Goal: Use online tool/utility: Utilize a website feature to perform a specific function

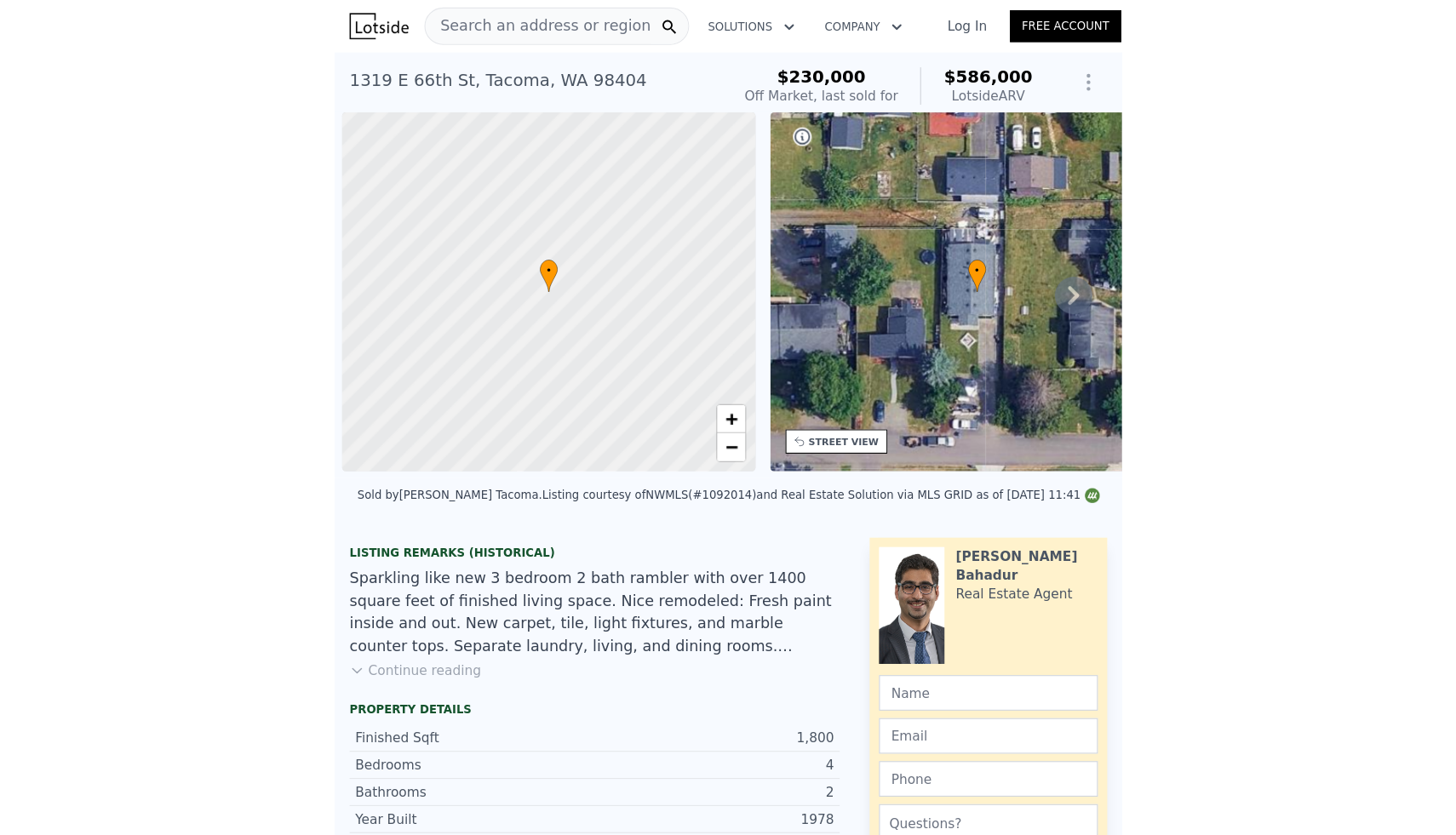
scroll to position [0, 7]
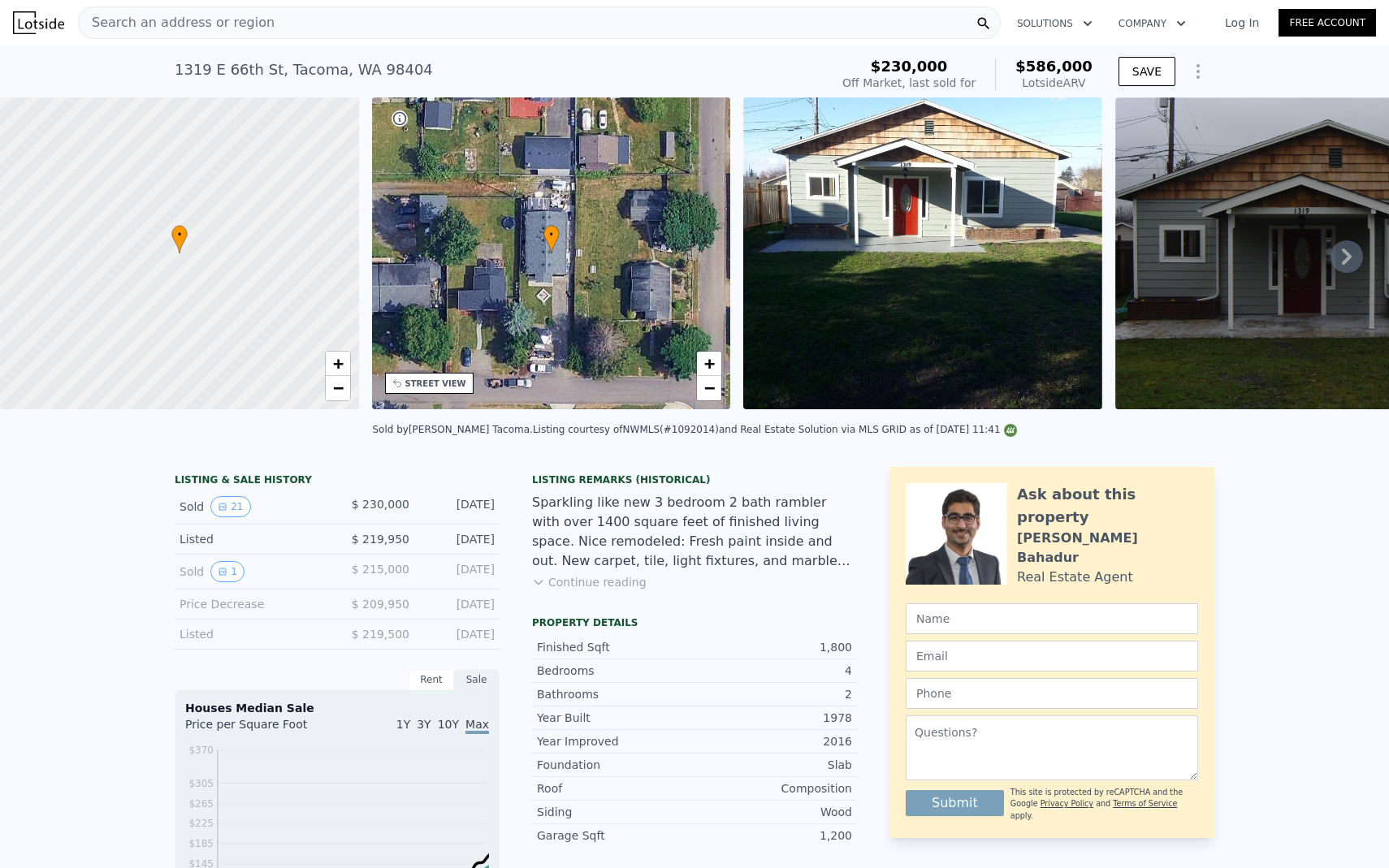
type input "$ 582,000"
type input "$ 294,637"
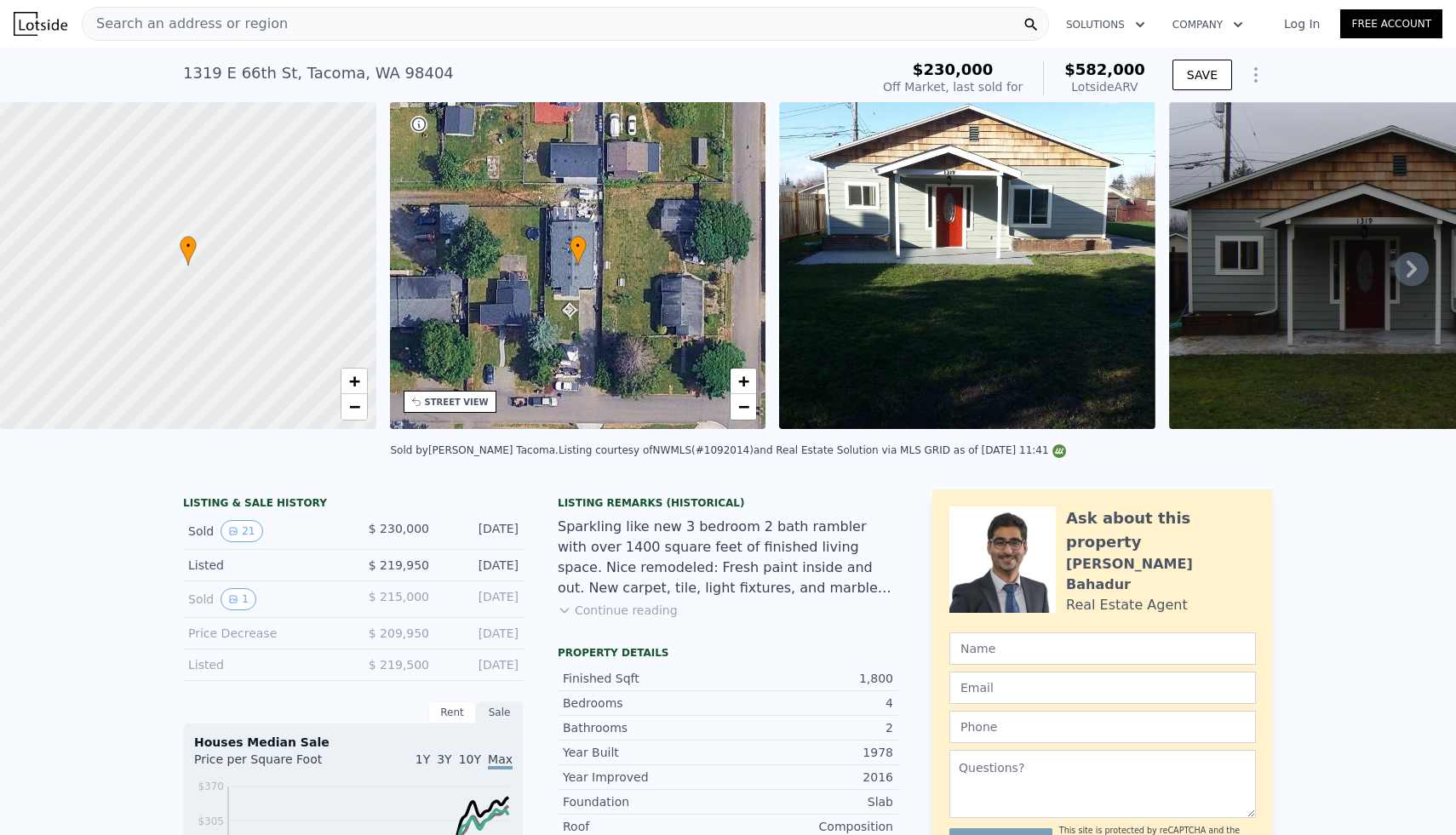
click at [423, 18] on div "Search an address or region" at bounding box center [565, 24] width 967 height 34
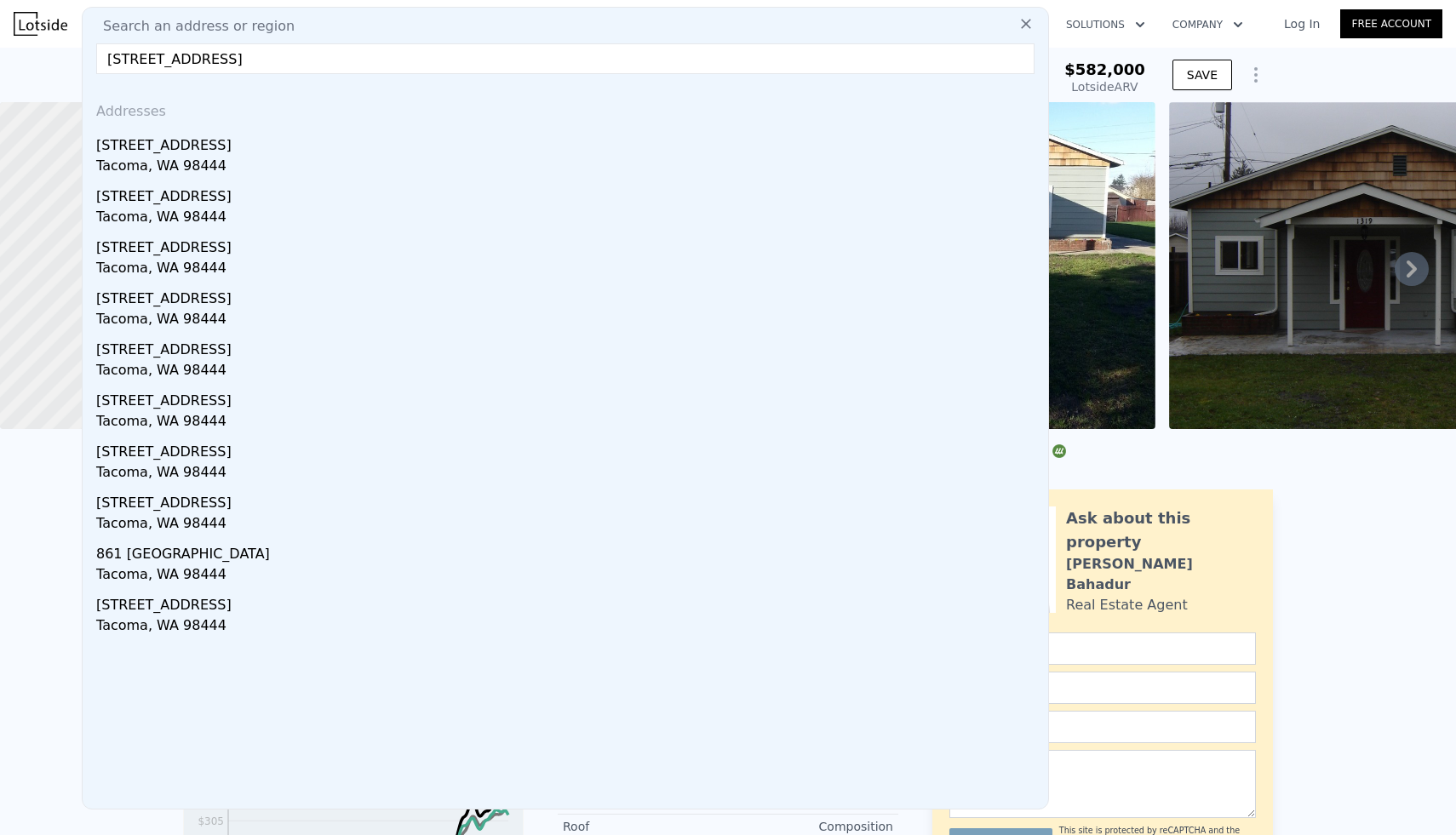
click at [220, 65] on input "[STREET_ADDRESS]" at bounding box center [565, 58] width 938 height 31
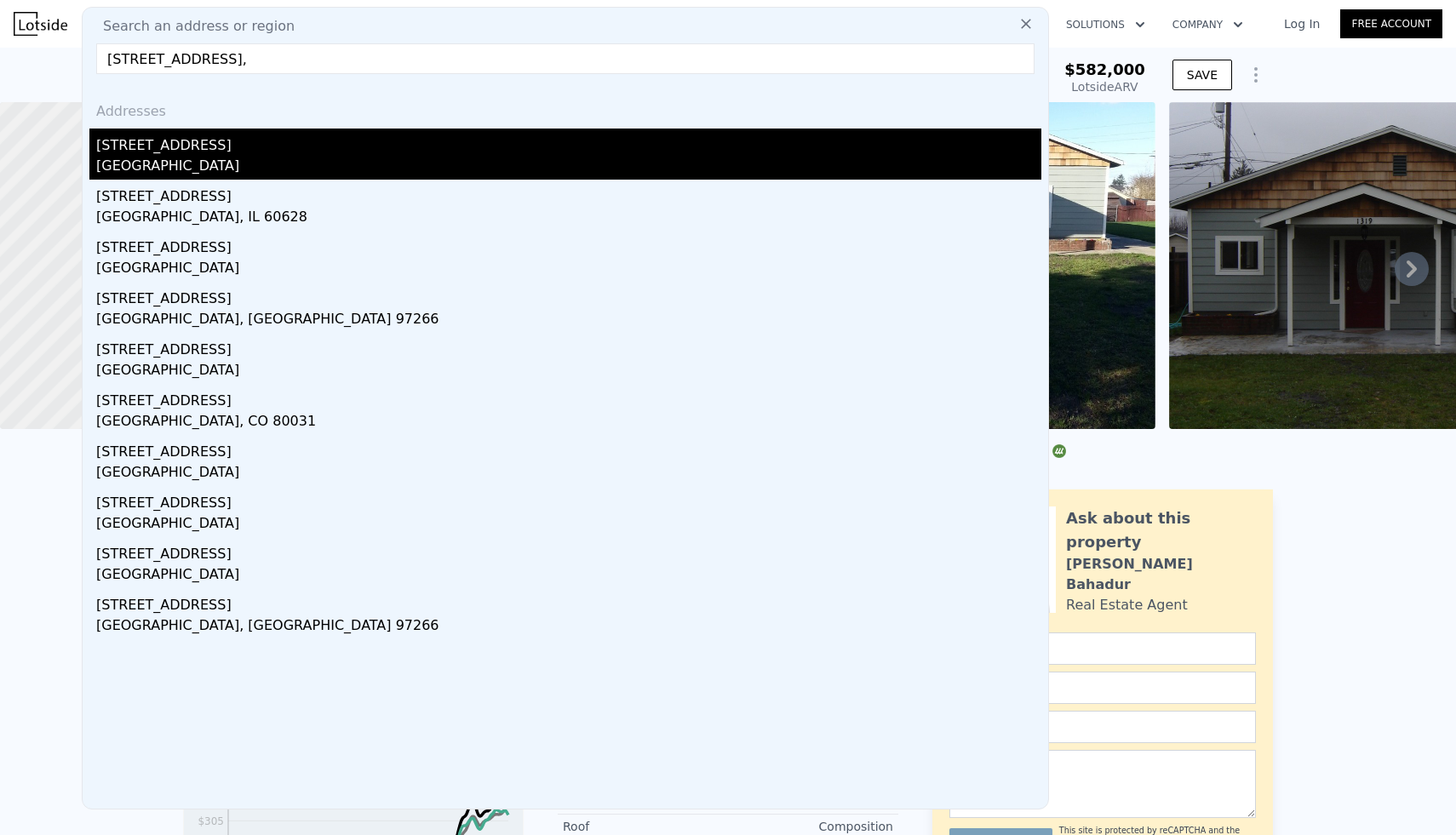
type input "[STREET_ADDRESS],"
click at [132, 152] on div "[STREET_ADDRESS]" at bounding box center [569, 142] width 945 height 27
type input "0.75"
type input "3"
type input "1413"
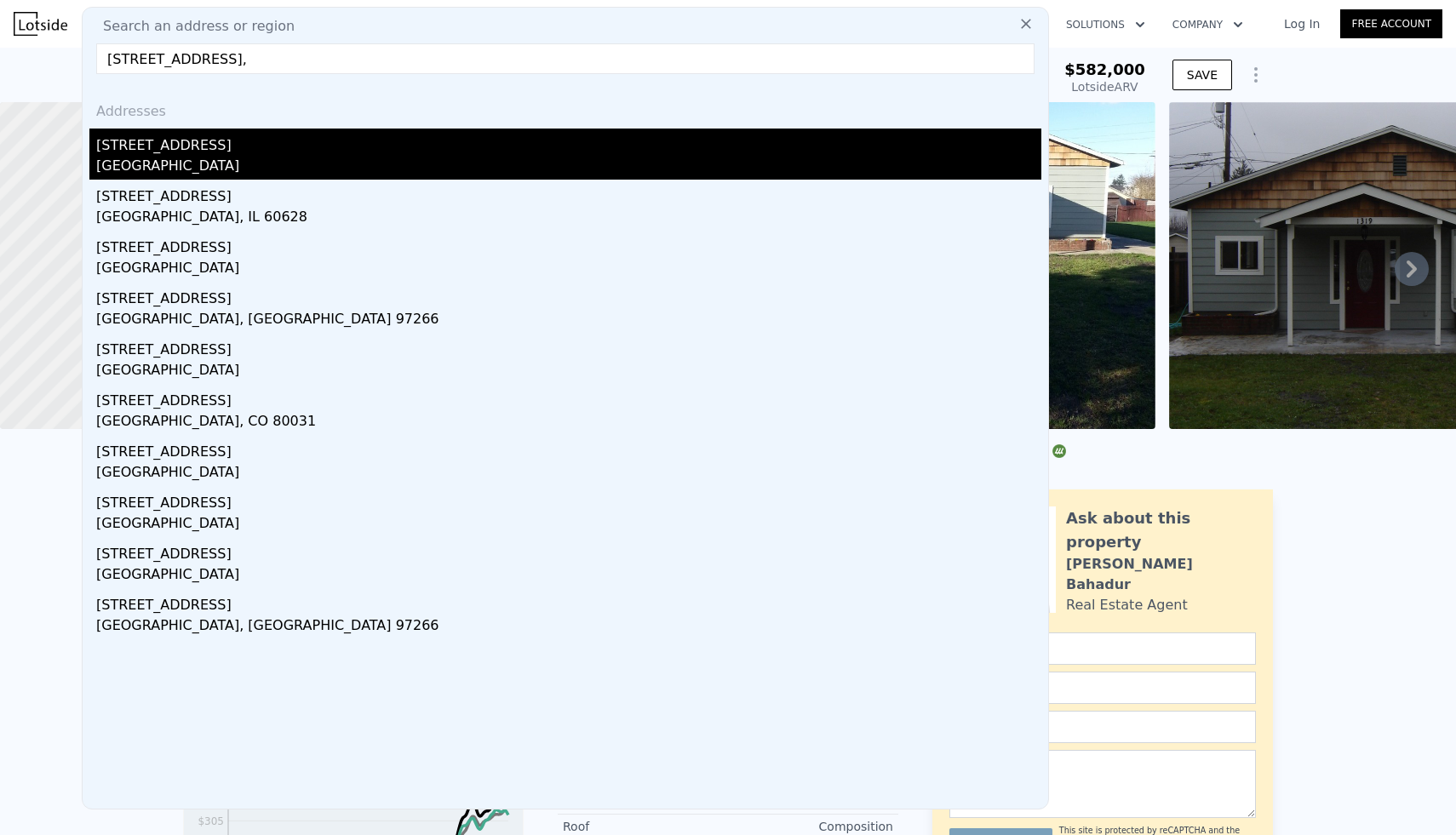
type input "2296"
type input "7200"
type input "15720"
type input "$ 535,000"
type input "$ 414,649"
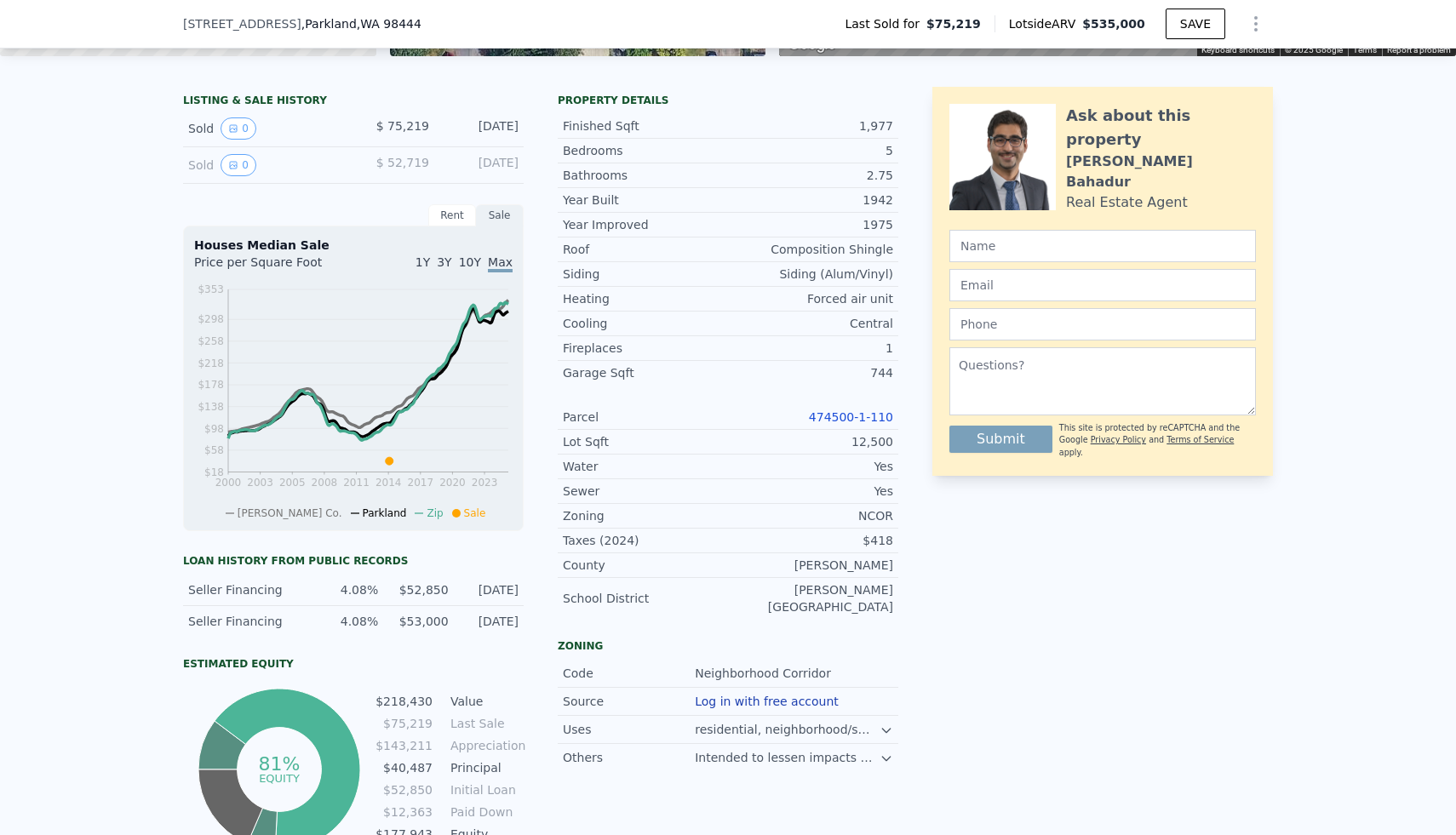
scroll to position [377, 0]
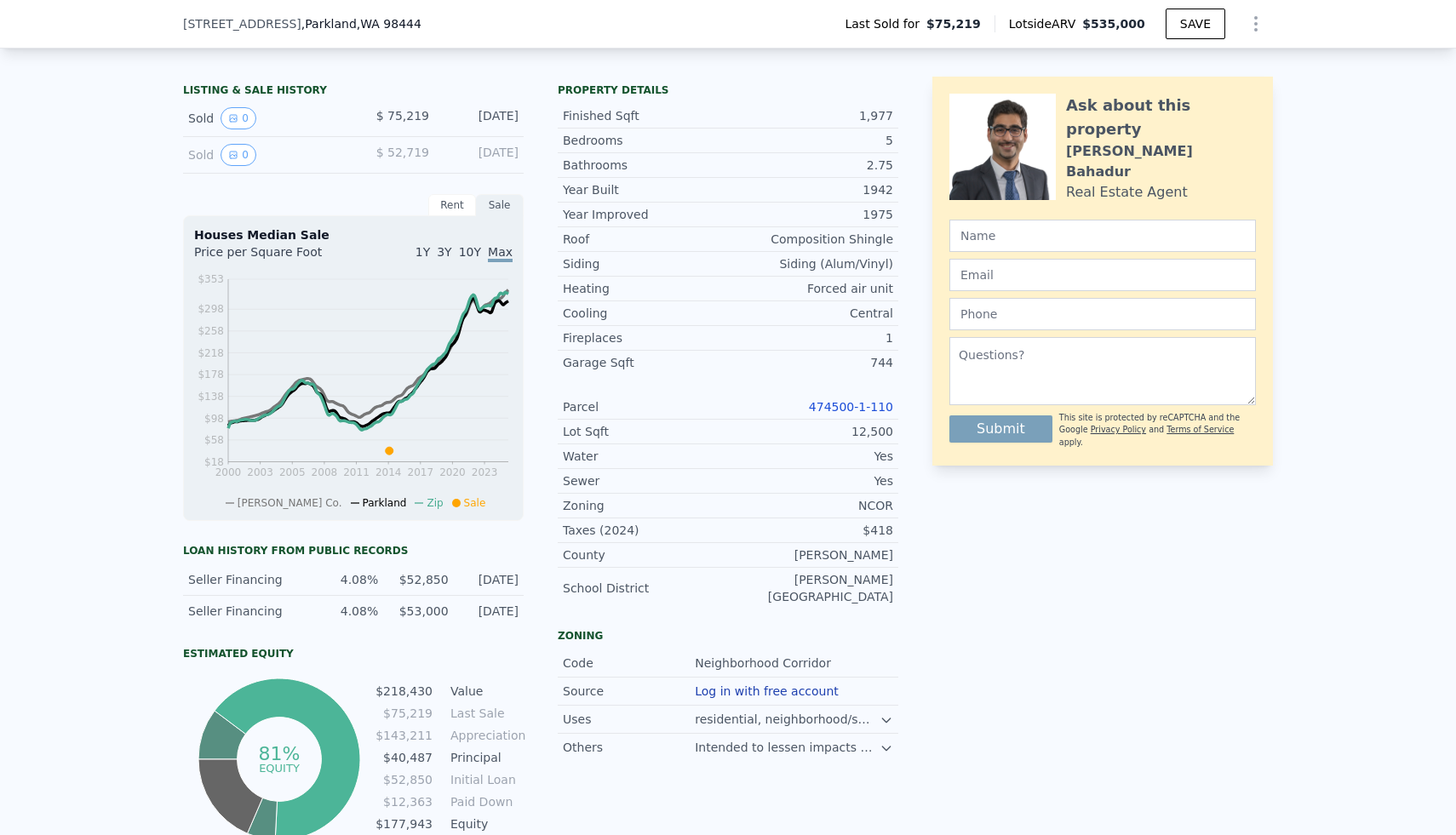
click at [716, 29] on icon "Show Options" at bounding box center [1255, 23] width 20 height 20
click at [716, 63] on div "Edit Structure" at bounding box center [1177, 68] width 191 height 34
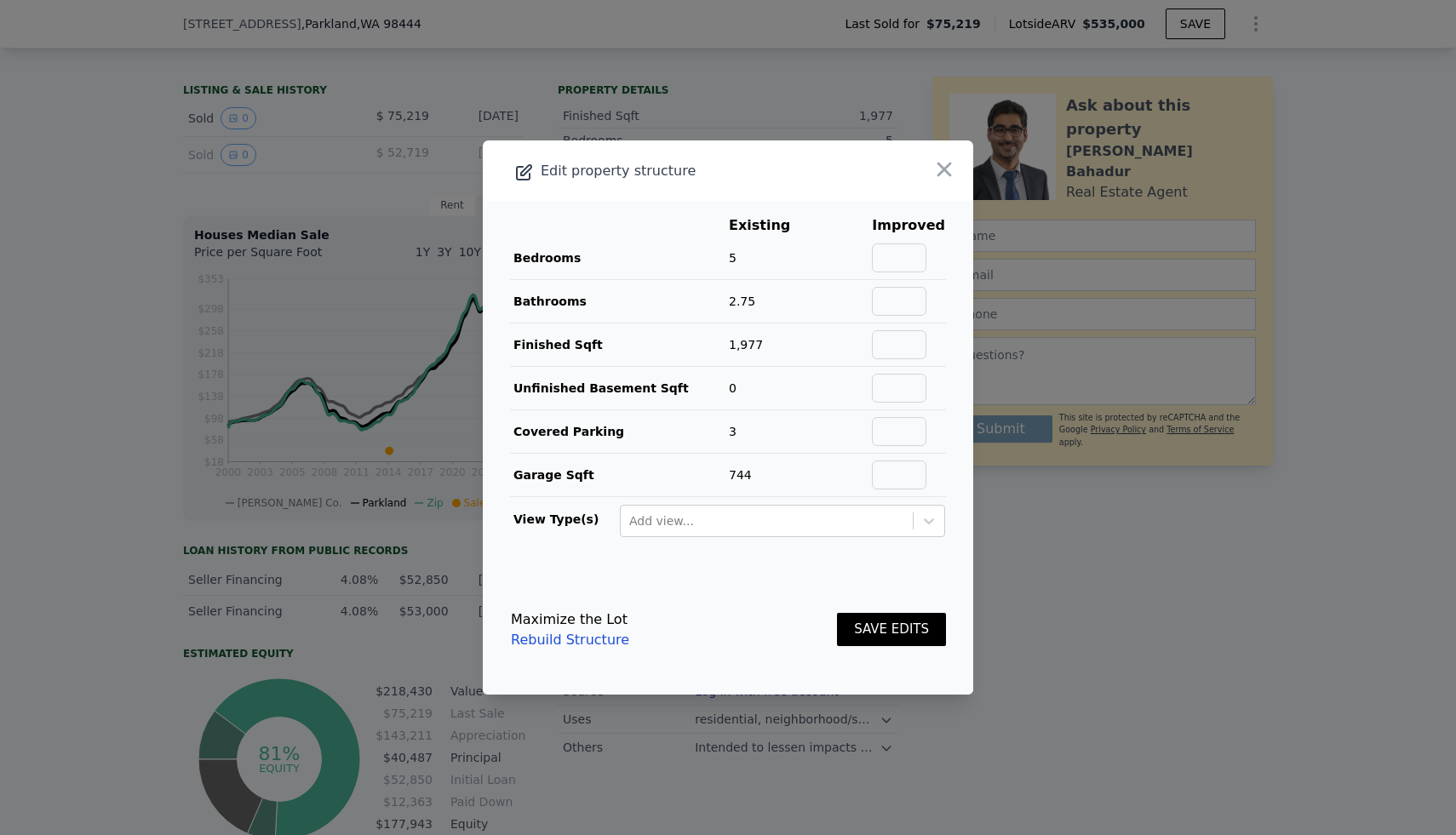
type input "1"
type input "$ 510,000"
type input "$ 391,470"
click at [716, 253] on input "text" at bounding box center [899, 258] width 55 height 29
type input "5"
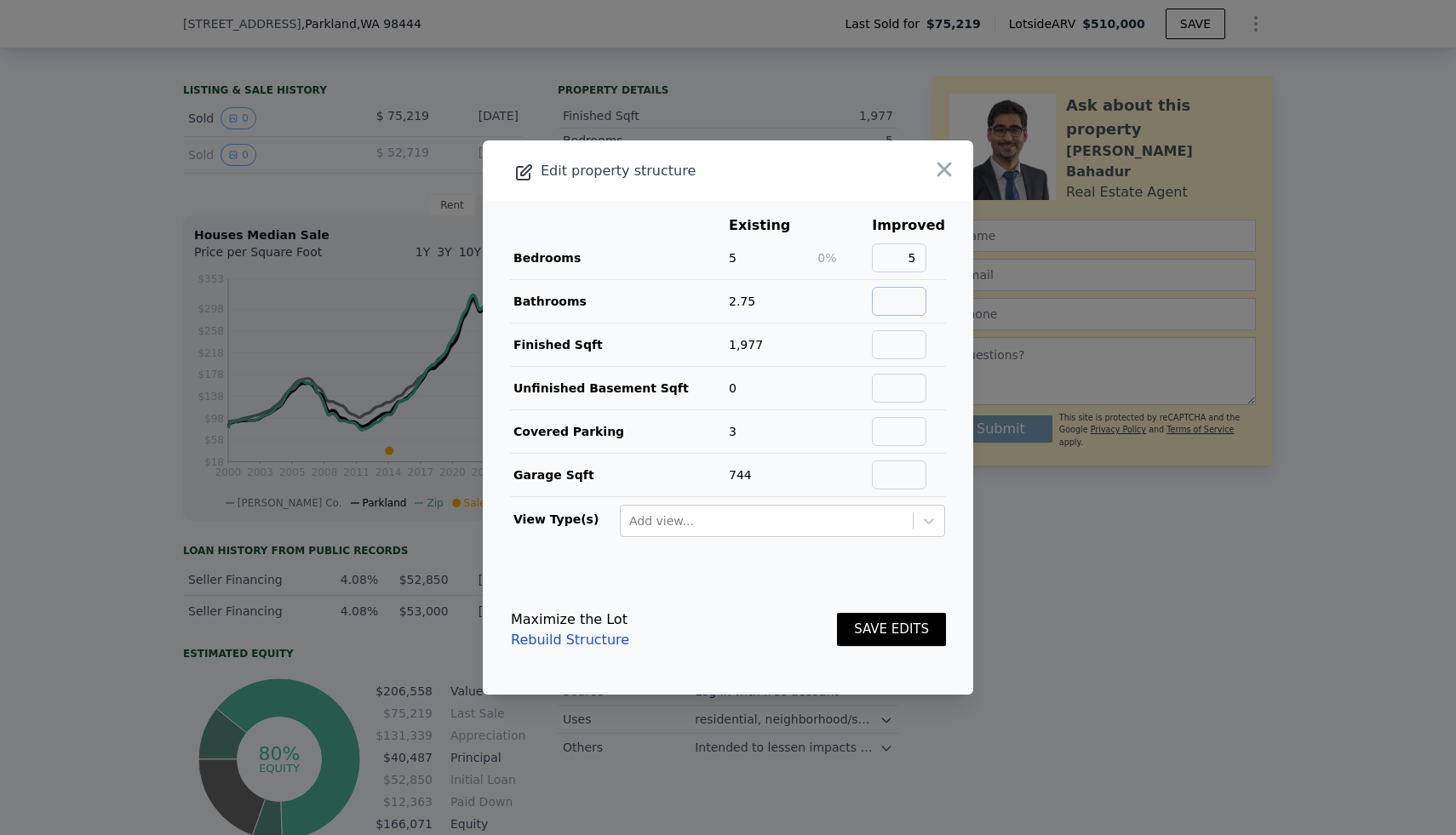
click at [716, 292] on input "text" at bounding box center [899, 301] width 55 height 29
type input "2.5"
click at [716, 341] on input "text" at bounding box center [899, 344] width 55 height 29
type input "2956"
click at [716, 628] on button "SAVE EDITS" at bounding box center [892, 629] width 109 height 33
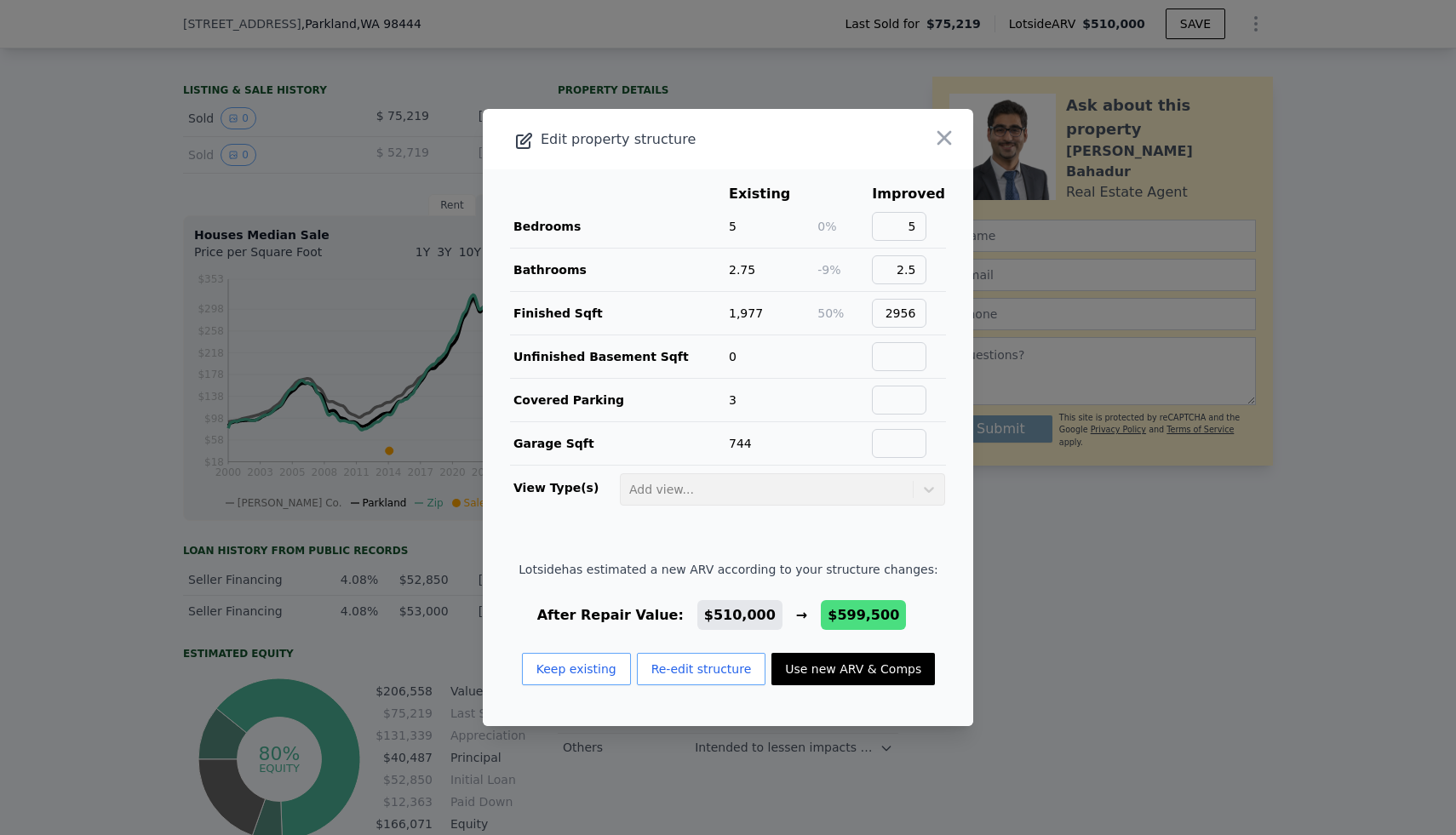
click at [716, 670] on button "Use new ARV & Comps" at bounding box center [853, 669] width 164 height 33
type input "4"
type input "2.5"
type input "2296"
type input "3735"
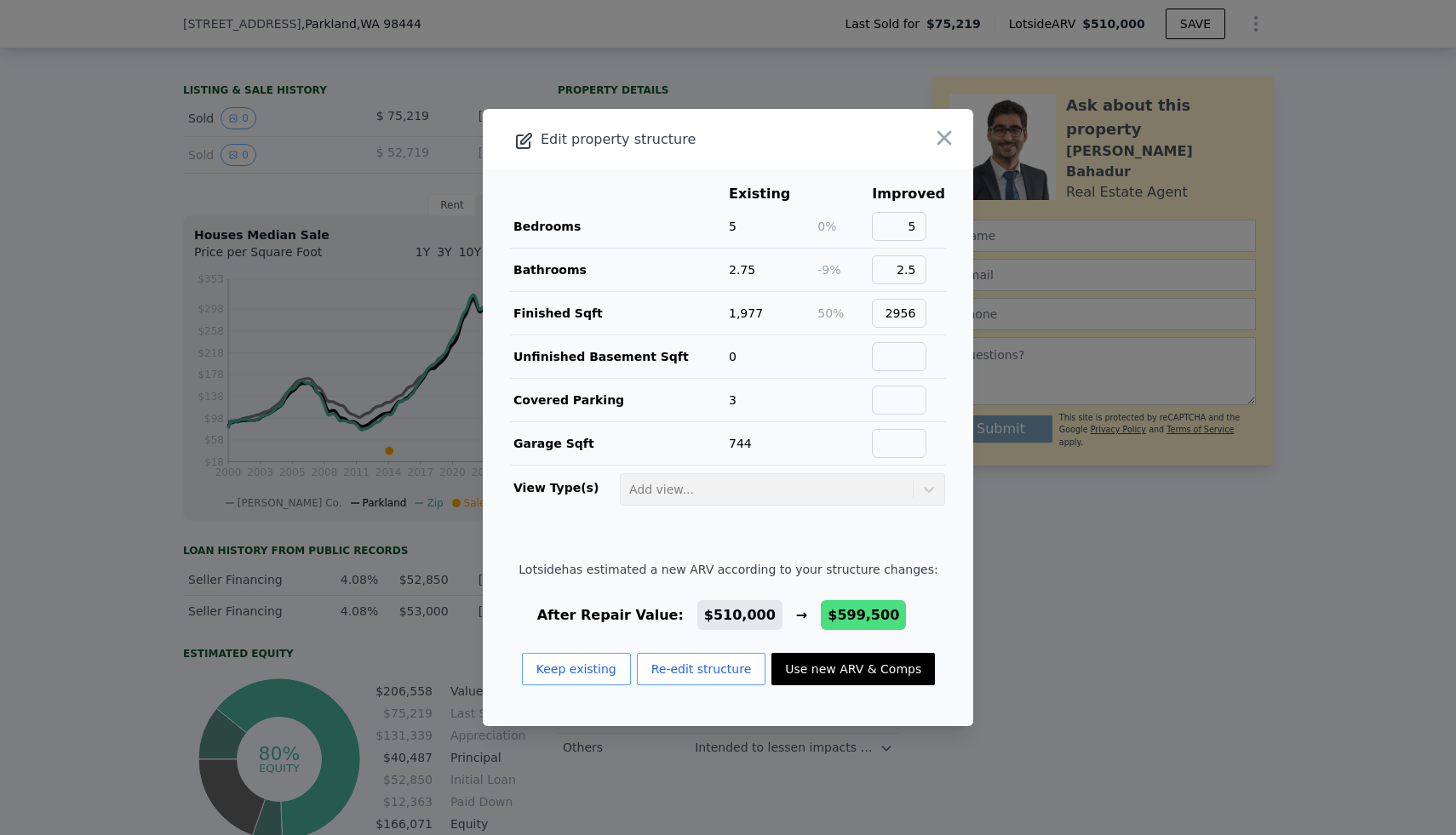
type input "6969"
type input "9583"
type input "$ 599,500"
type input "$ 474,454"
checkbox input "true"
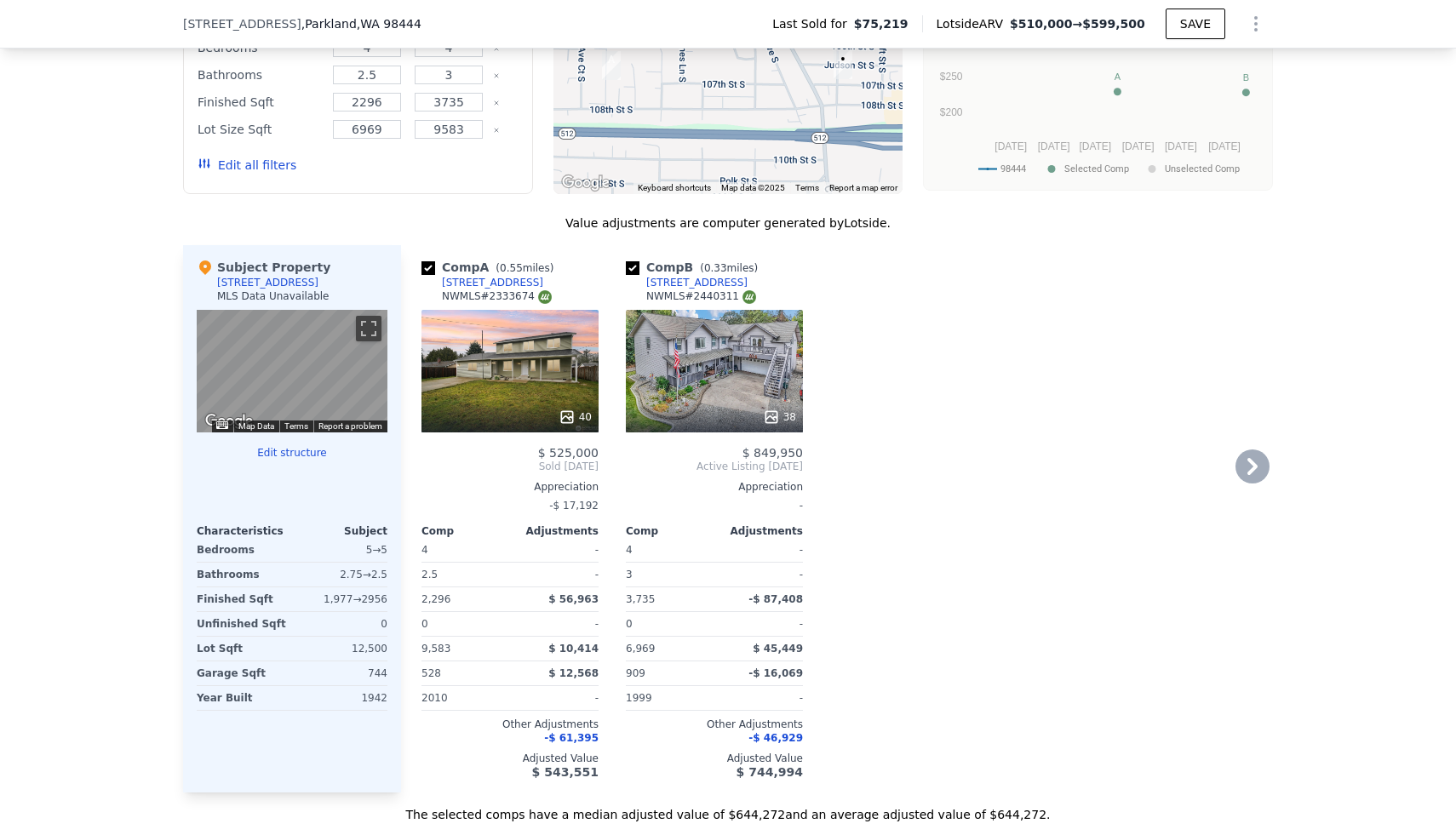
scroll to position [1541, 0]
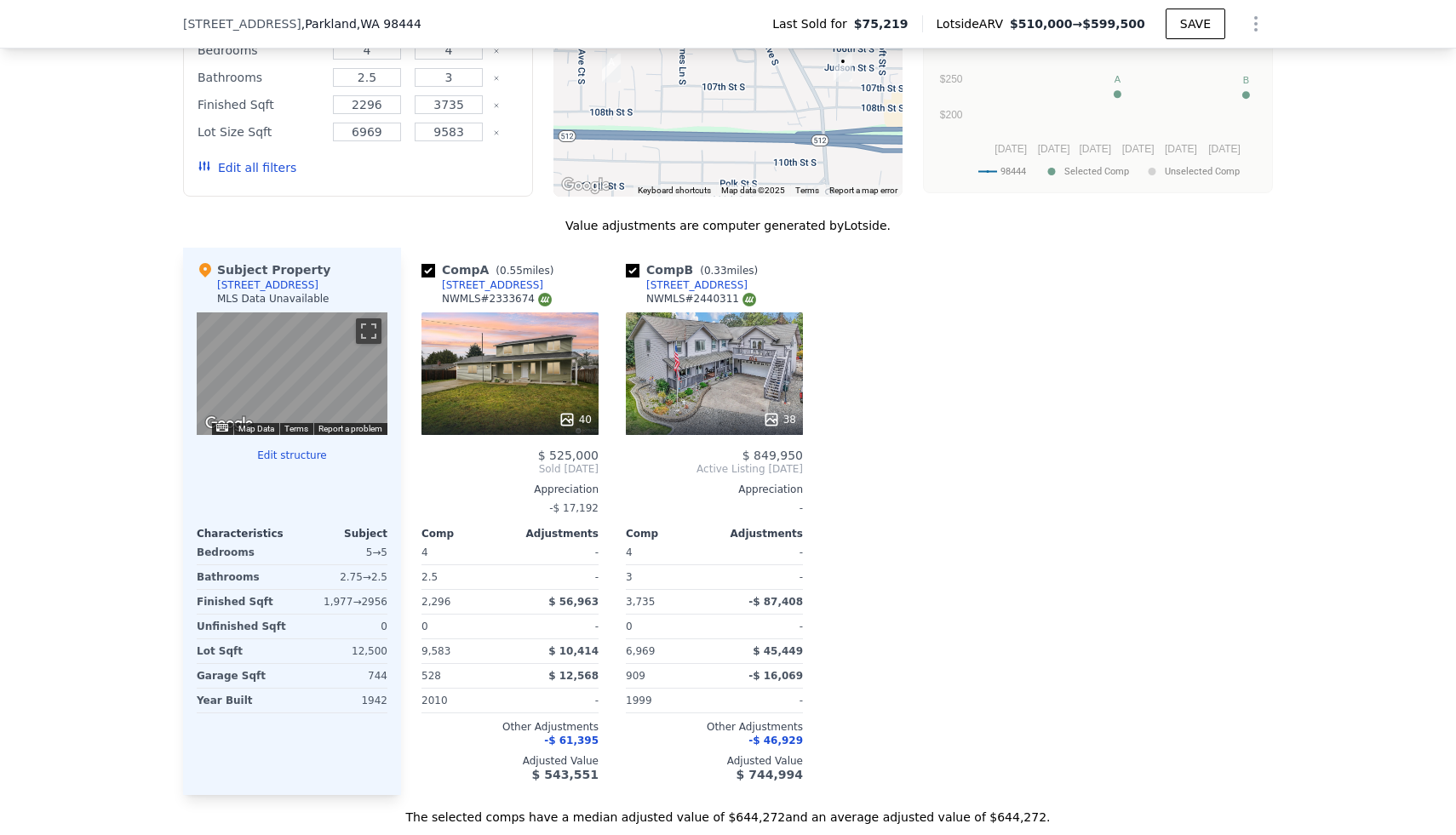
click at [716, 27] on button "Show Options" at bounding box center [1255, 24] width 34 height 34
click at [716, 74] on div "Edit Structure" at bounding box center [1177, 68] width 191 height 34
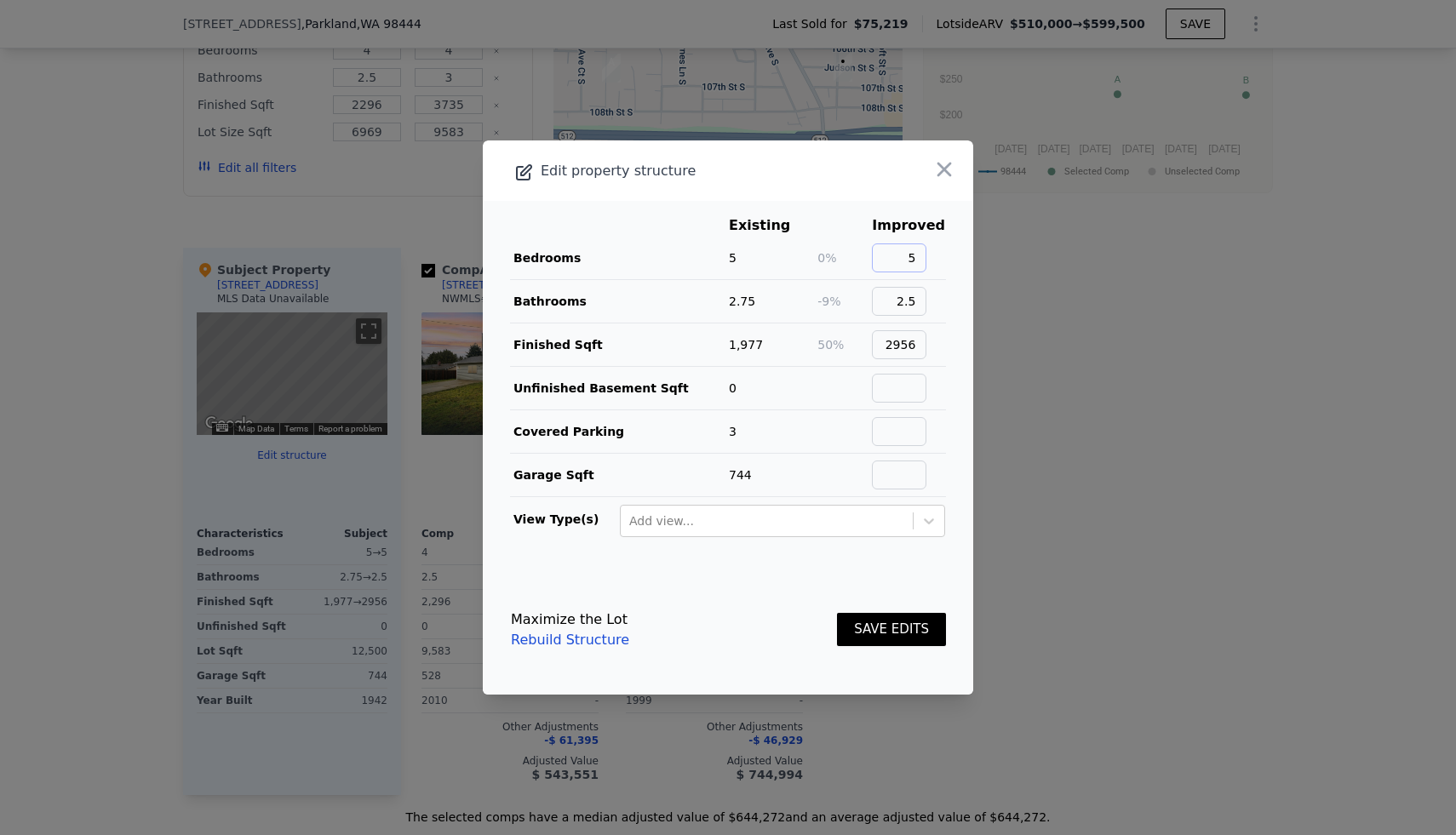
click at [716, 267] on input "5" at bounding box center [899, 258] width 55 height 29
type input "2956"
click at [716, 626] on button "SAVE EDITS" at bounding box center [892, 629] width 109 height 33
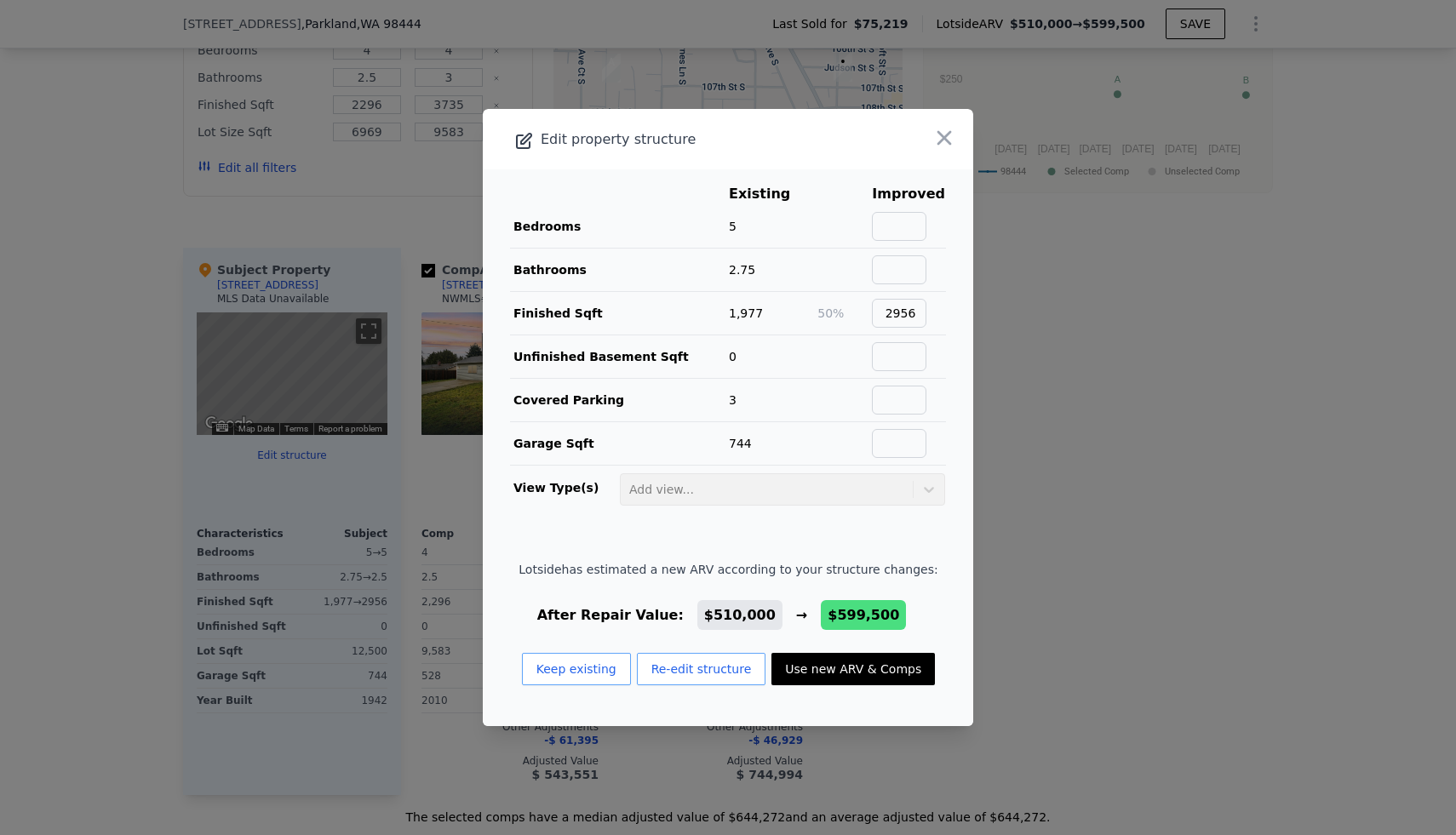
click at [716, 674] on button "Use new ARV & Comps" at bounding box center [853, 669] width 164 height 33
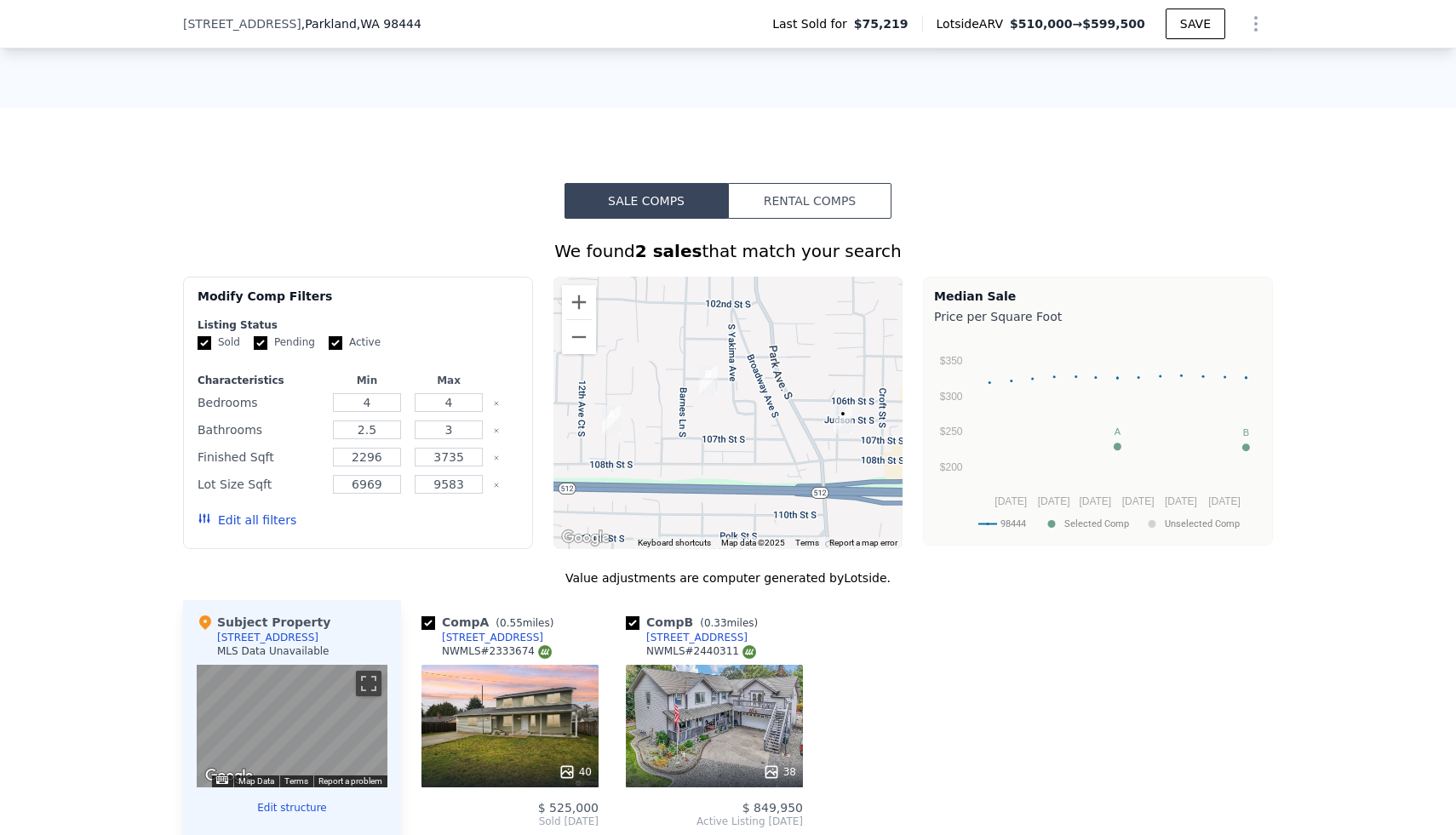
scroll to position [981, 0]
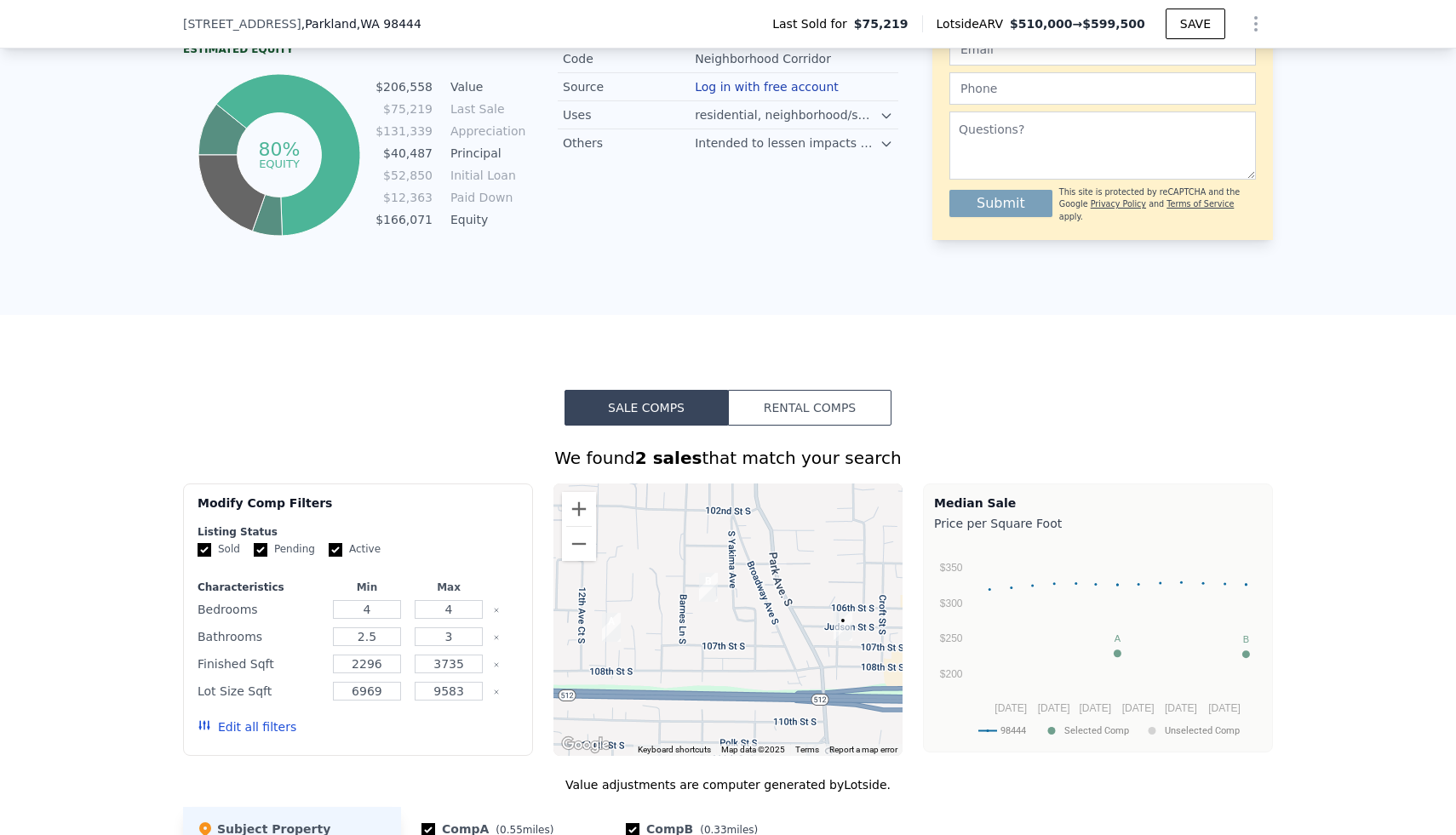
click at [716, 26] on icon "Show Options" at bounding box center [1255, 23] width 20 height 20
click at [716, 65] on div "Edit Structure" at bounding box center [1177, 68] width 191 height 34
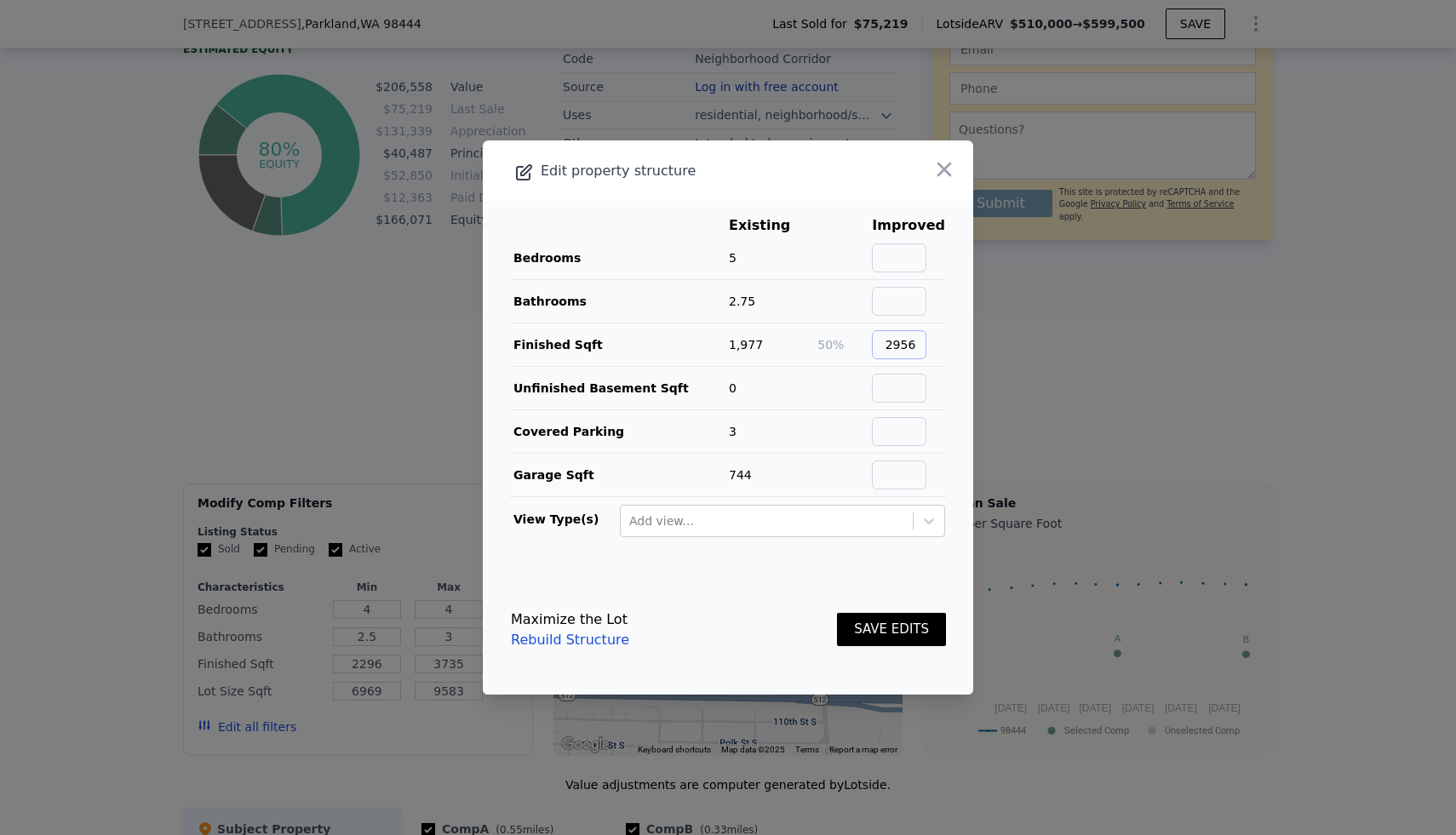
click at [716, 343] on input "2956" at bounding box center [899, 344] width 55 height 29
type input "3000"
click at [716, 626] on button "SAVE EDITS" at bounding box center [892, 629] width 109 height 33
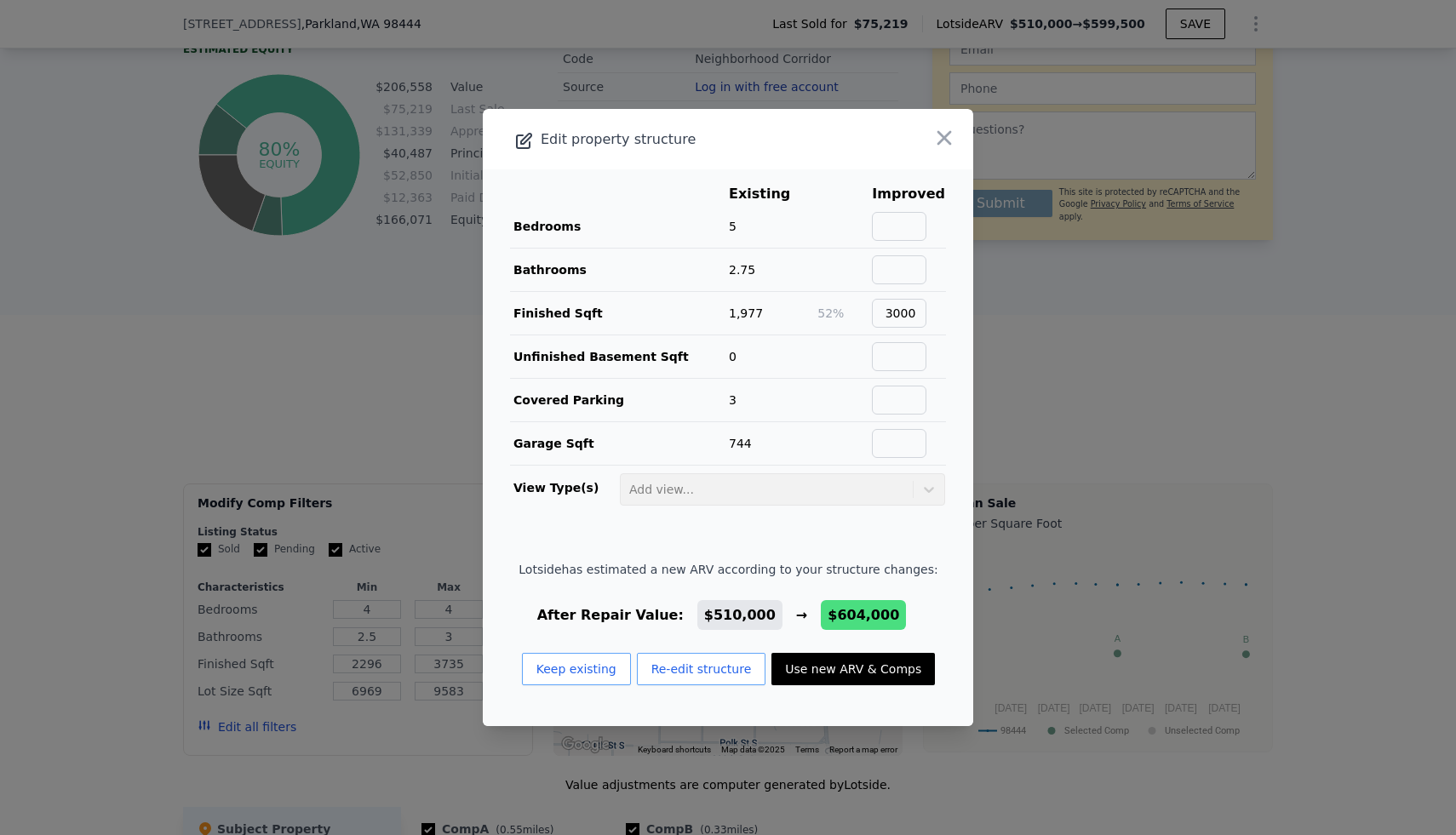
click at [716, 668] on button "Use new ARV & Comps" at bounding box center [853, 669] width 164 height 33
type input "$ 604,000"
type input "$ 478,627"
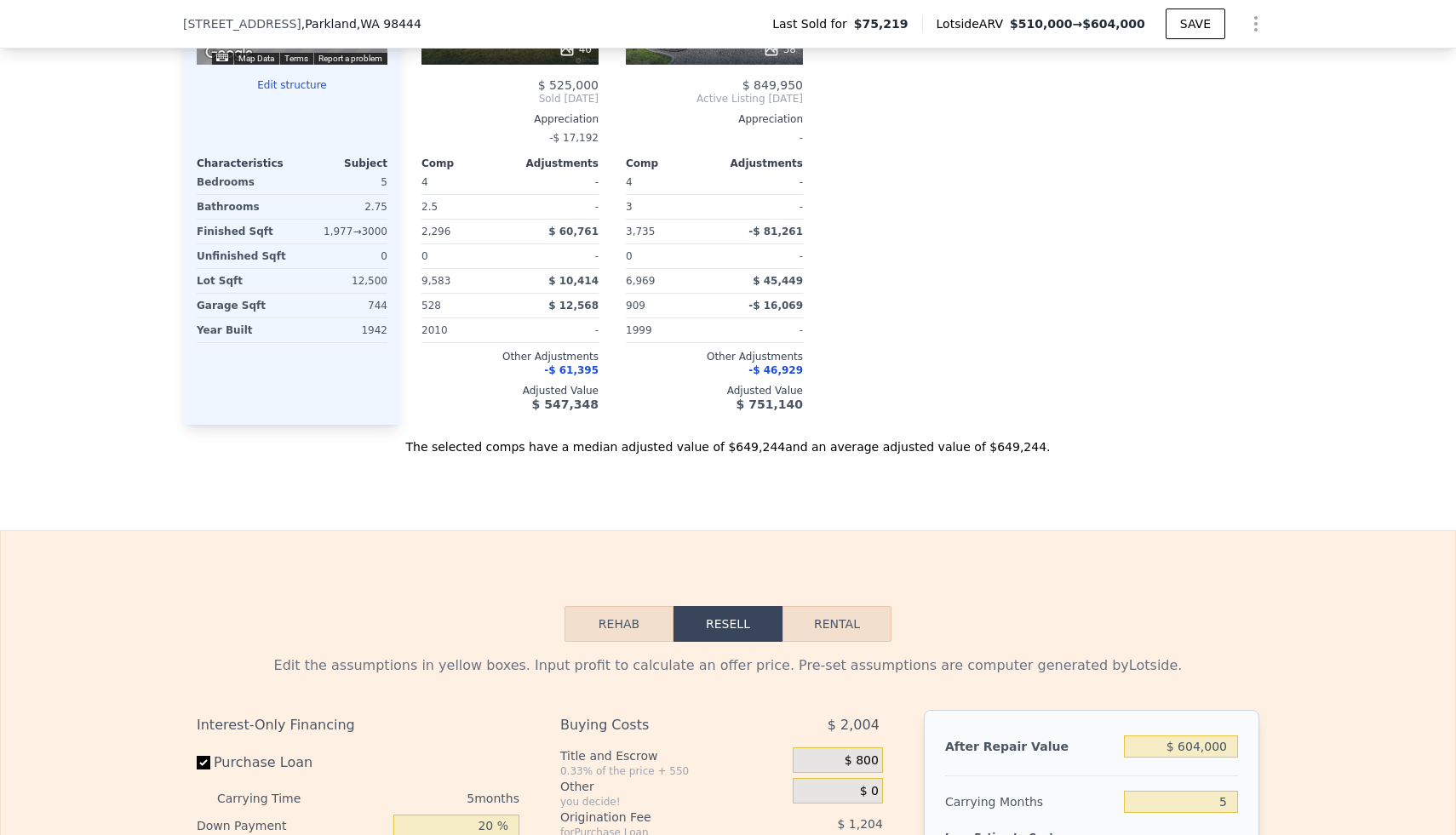
scroll to position [2325, 0]
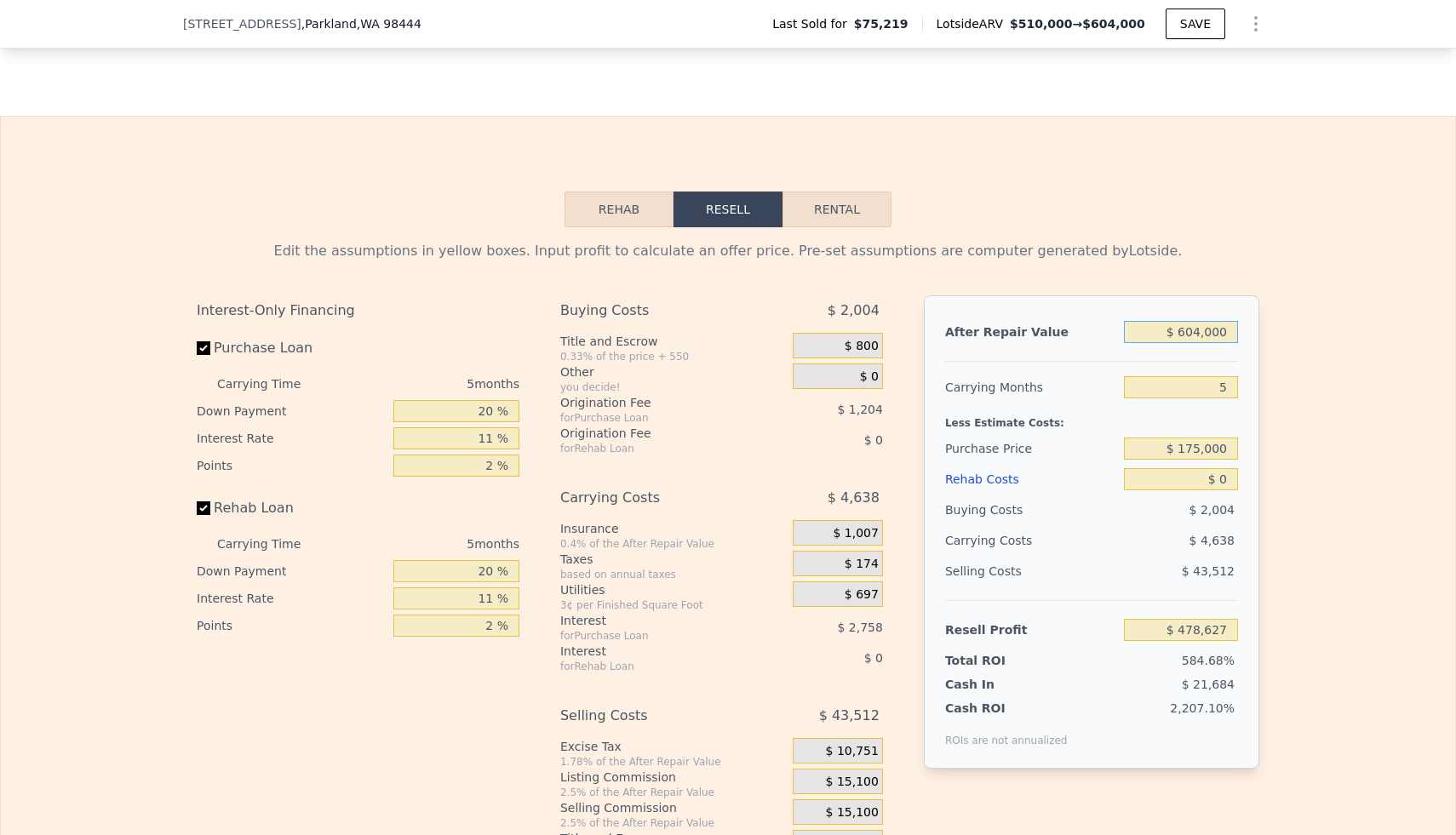
click at [716, 332] on input "$ 604,000" at bounding box center [1181, 332] width 114 height 22
click at [716, 453] on input "$ 175,000" at bounding box center [1181, 448] width 114 height 22
type input "$ 100,000"
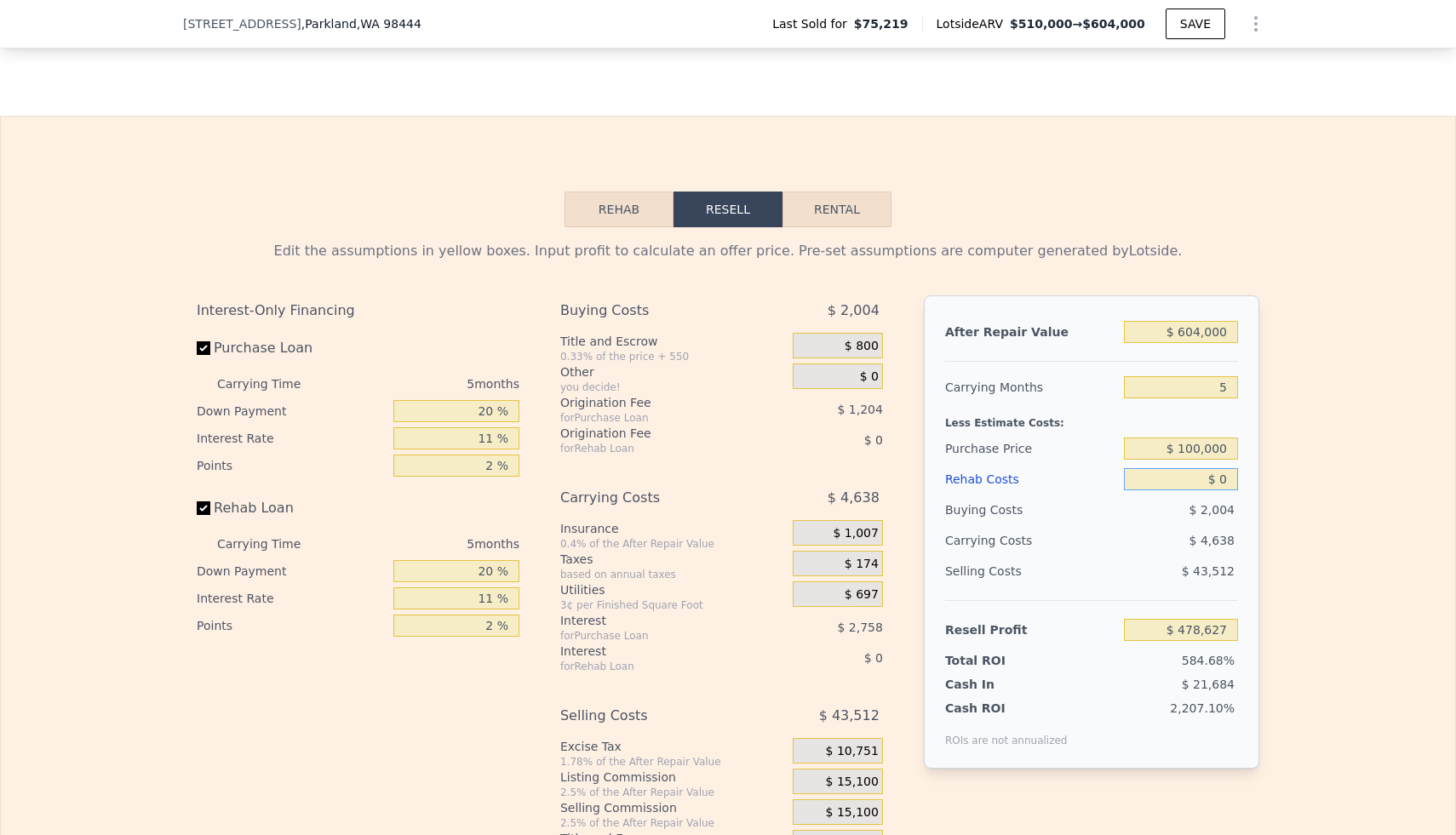
click at [716, 480] on input "$ 0" at bounding box center [1181, 479] width 114 height 22
type input "$ 452,462"
type input "$ 20"
type input "$ 452,442"
type input "$ 250"
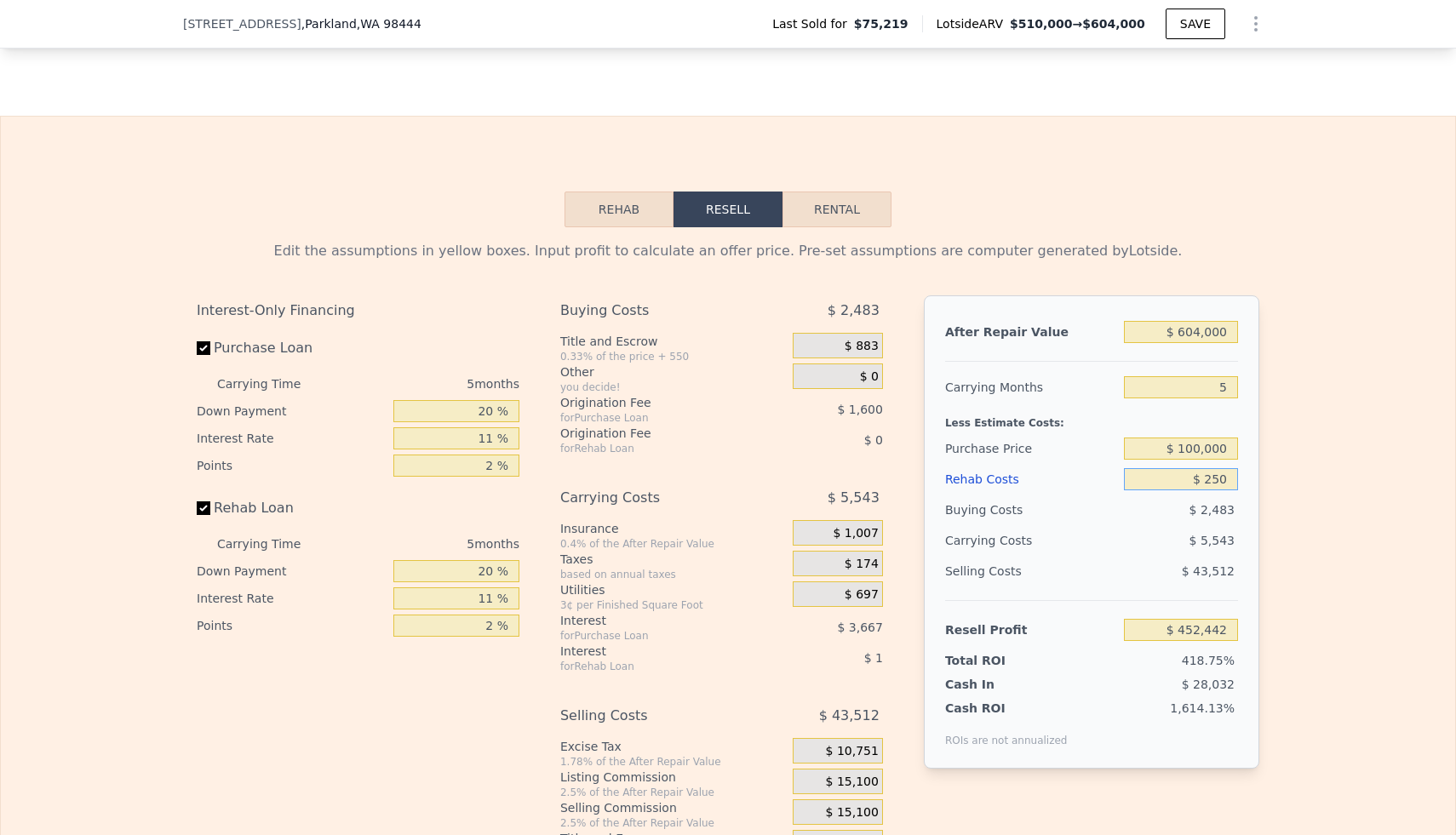
type input "$ 452,198"
type input "$ 2,500"
type input "$ 449,832"
type input "$ 25,000"
type input "$ 426,147"
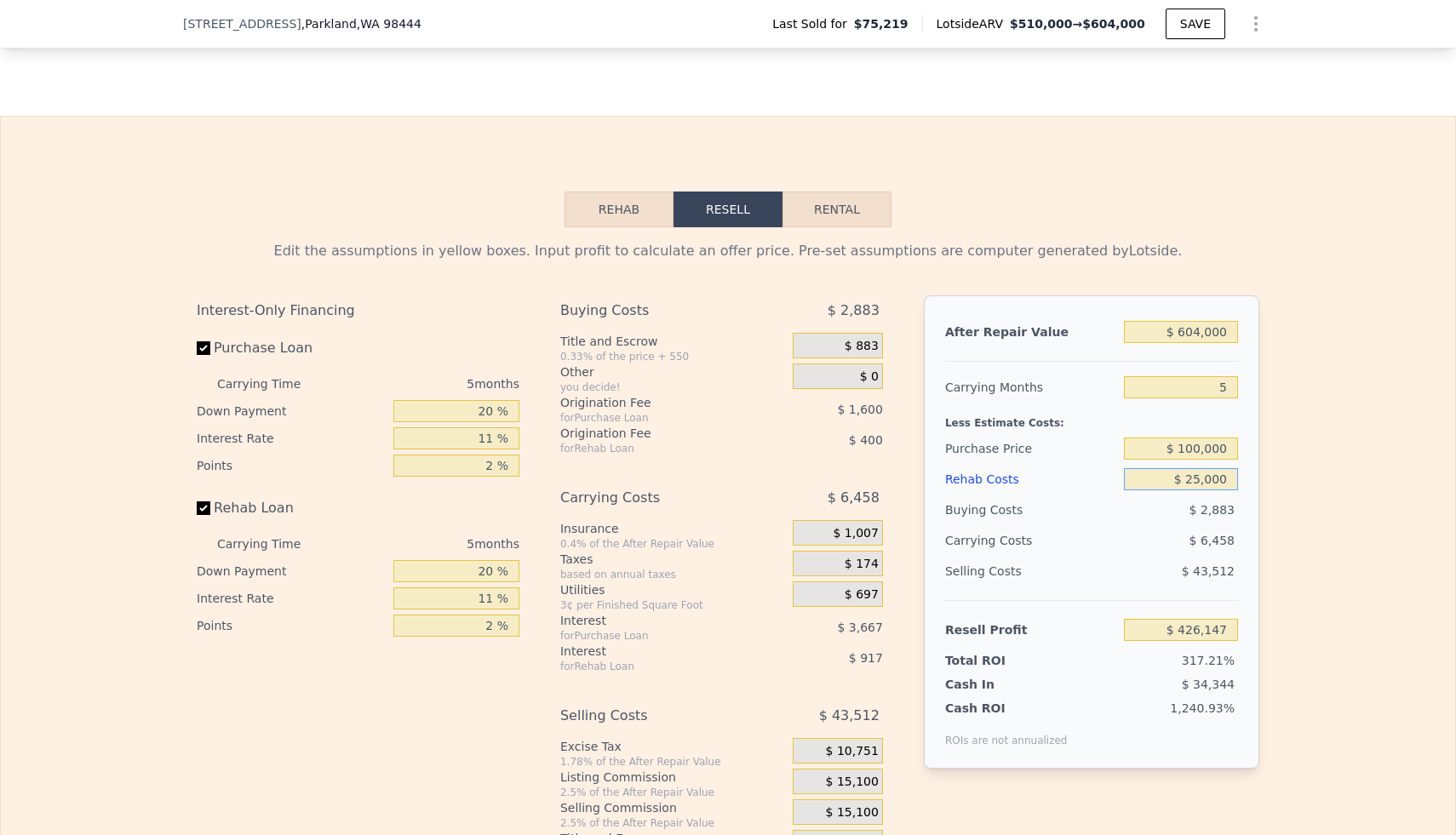
type input "$ 250,000"
type input "$ 189,297"
click at [716, 500] on div "Edit the assumptions in yellow boxes. Input profit to calculate an offer price.…" at bounding box center [728, 544] width 1454 height 634
click at [716, 480] on input "$ 250,000" at bounding box center [1181, 479] width 114 height 22
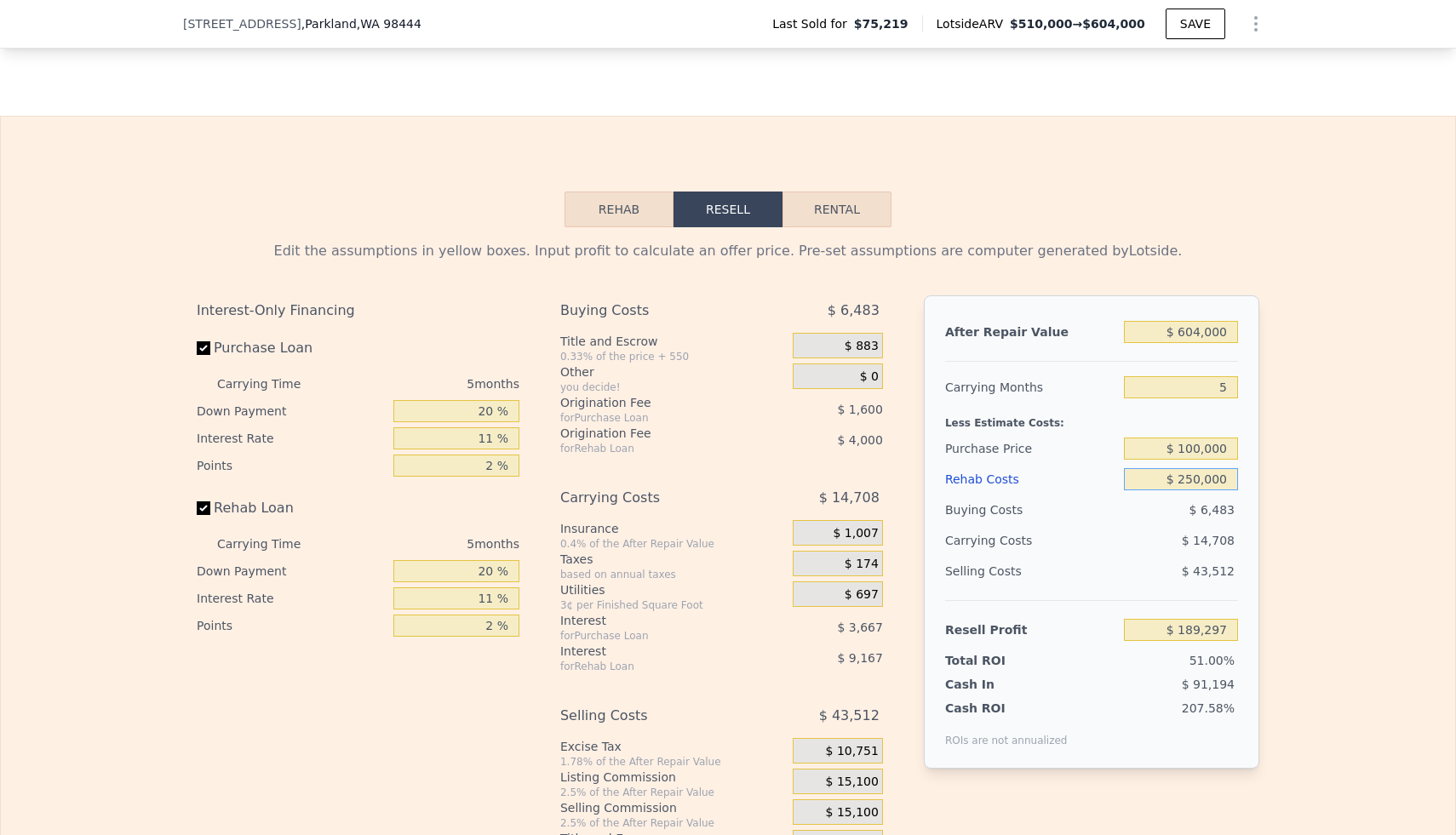
click at [716, 480] on input "$ 250,000" at bounding box center [1181, 479] width 114 height 22
type input "$ 3"
type input "$ 452,459"
type input "$ 30"
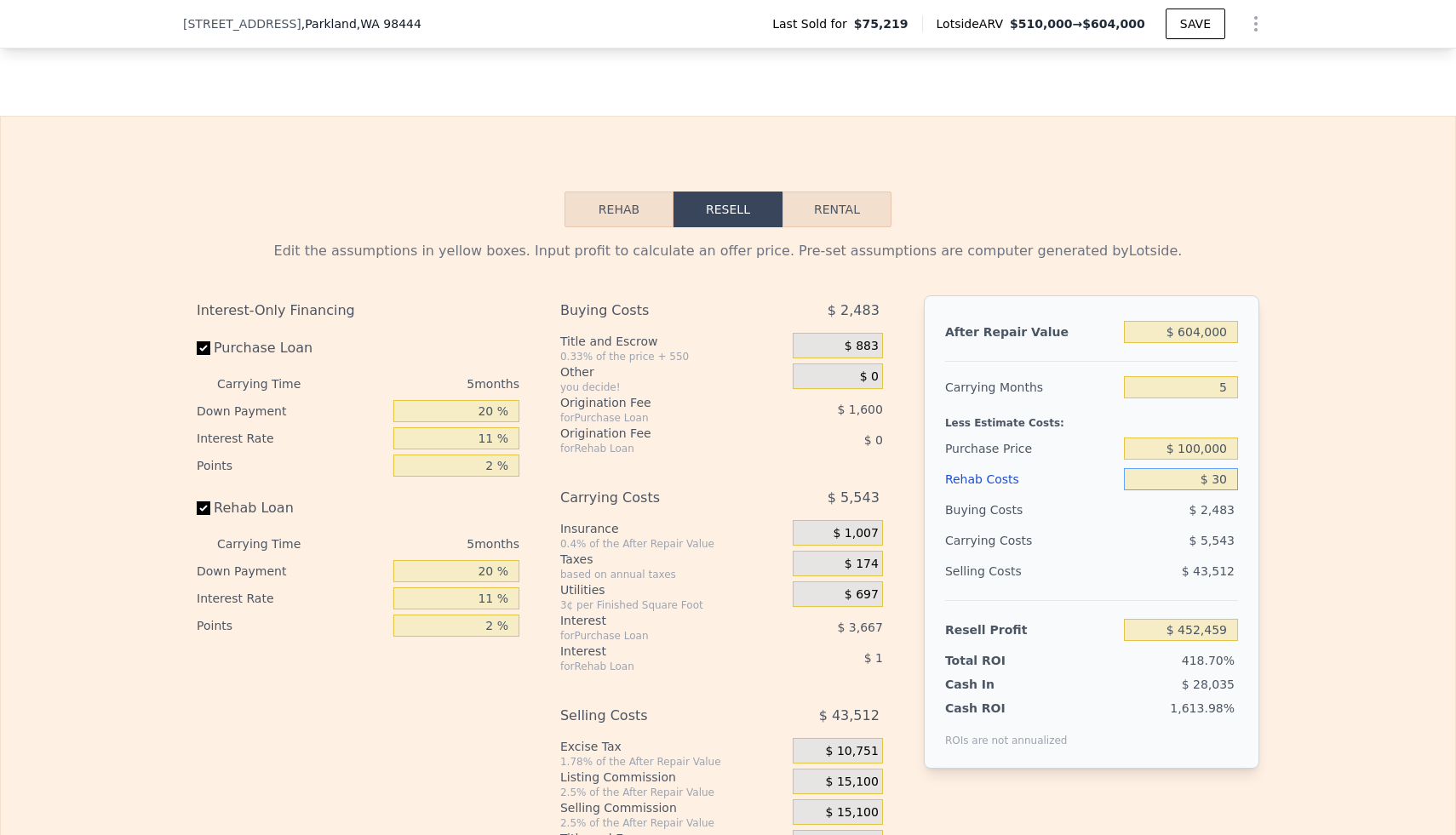
type input "$ 452,432"
type input "$ 300"
type input "$ 452,147"
type input "$ 3,000"
type input "$ 449,304"
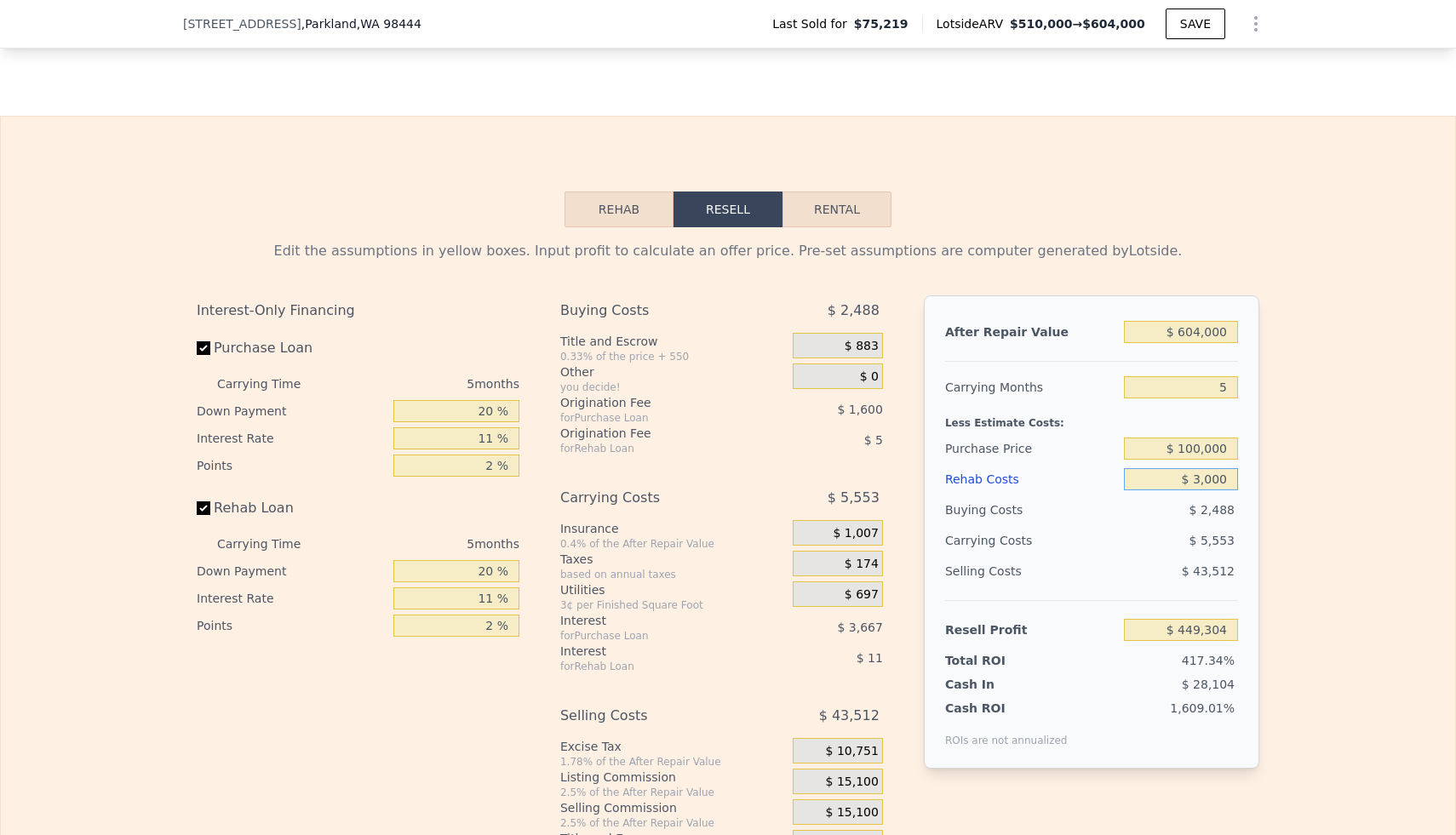
type input "$ 30,000"
type input "$ 420,882"
type input "$ 300,000"
type input "$ 136,662"
click at [716, 531] on div "Edit the assumptions in yellow boxes. Input profit to calculate an offer price.…" at bounding box center [728, 544] width 1454 height 634
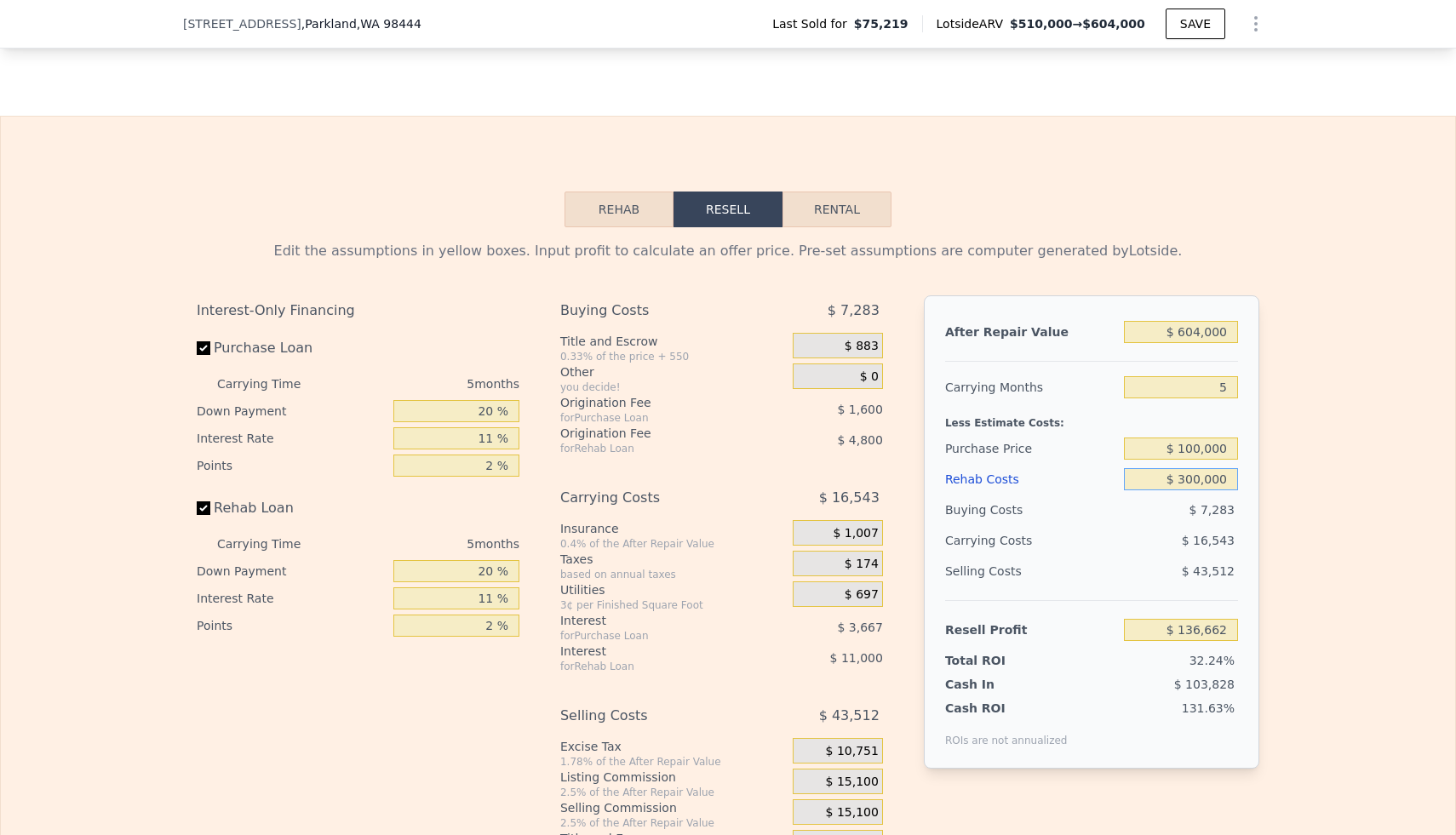
click at [716, 476] on input "$ 300,000" at bounding box center [1181, 479] width 114 height 22
type input "$ 2"
type input "$ 452,460"
type input "$ 25"
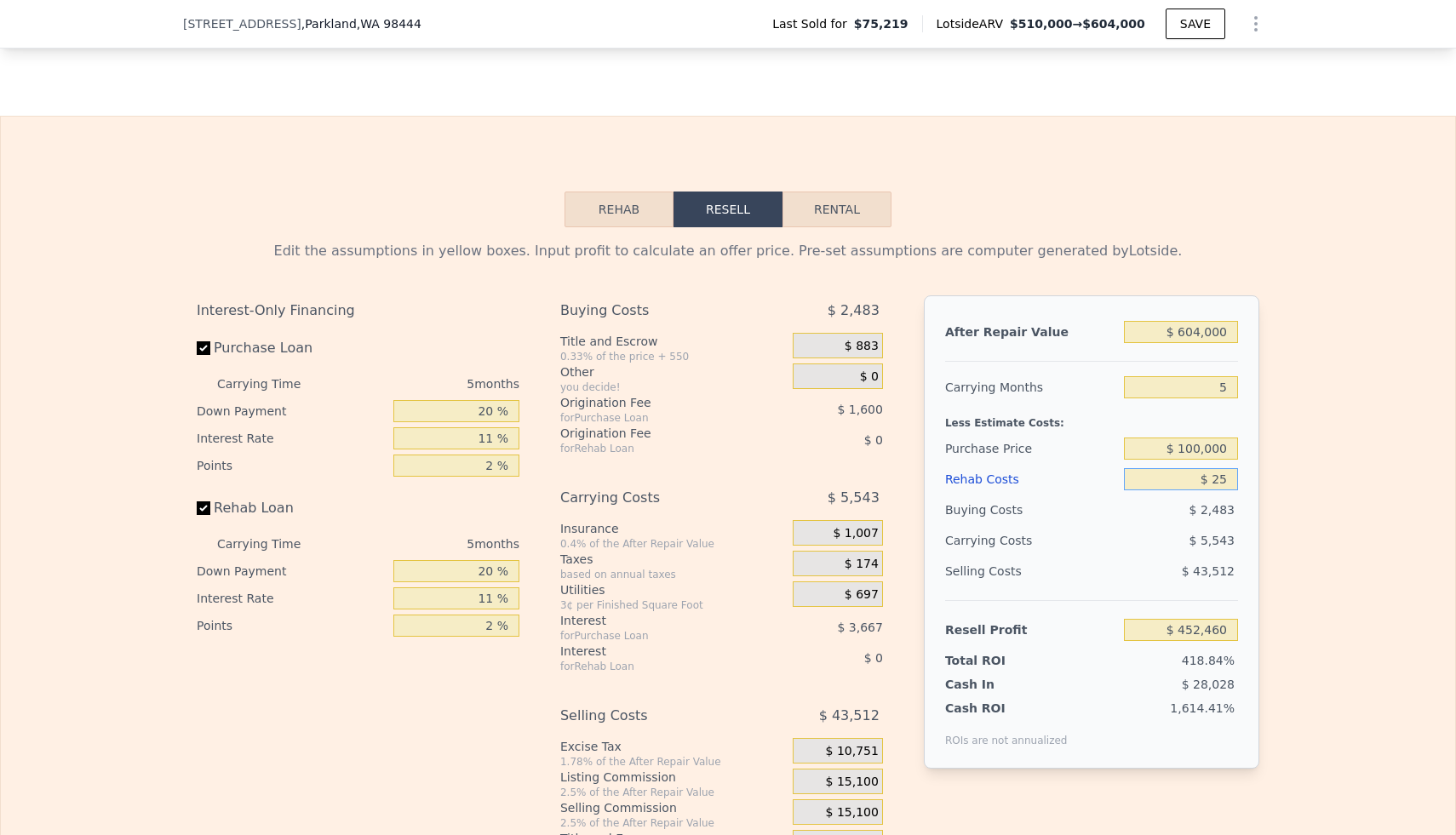
type input "$ 452,437"
type input "$ 250"
type input "$ 452,198"
type input "$ 2,500"
type input "$ 449,832"
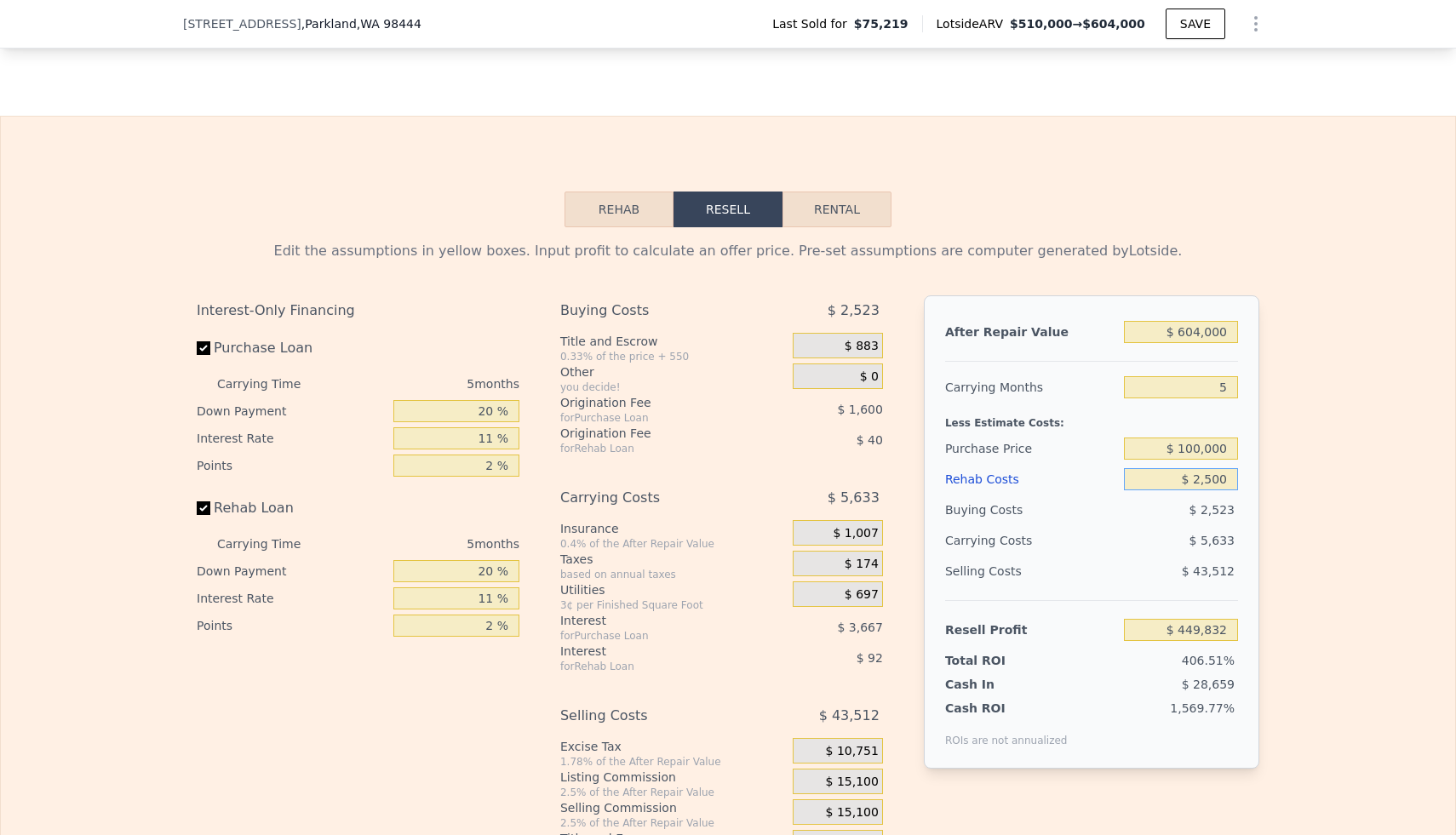
type input "$ 25,000"
type input "$ 426,147"
type input "$ 250,000"
type input "$ 189,297"
type input "$ 250,000"
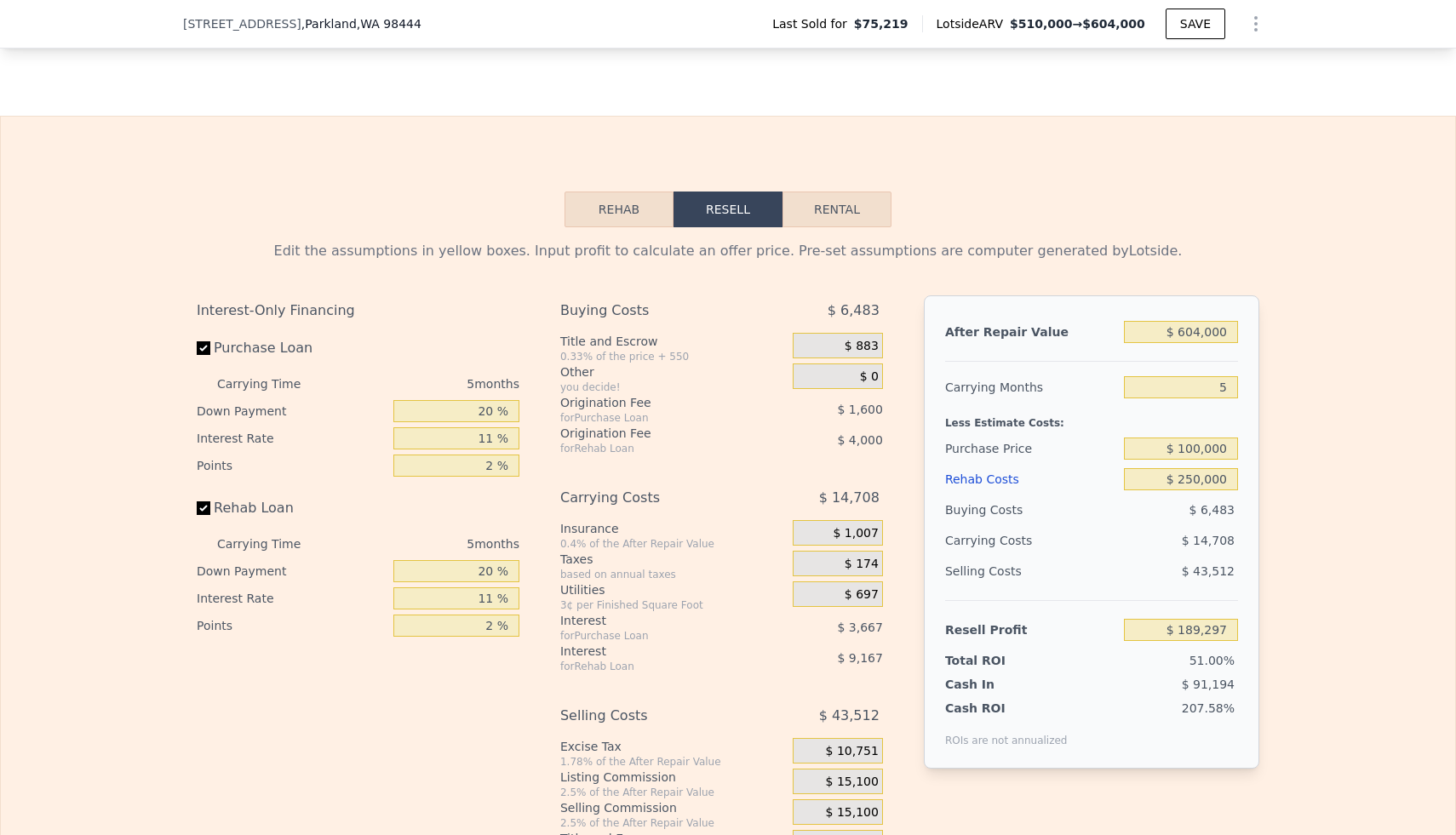
click at [716, 452] on div "Edit the assumptions in yellow boxes. Input profit to calculate an offer price.…" at bounding box center [728, 544] width 1454 height 634
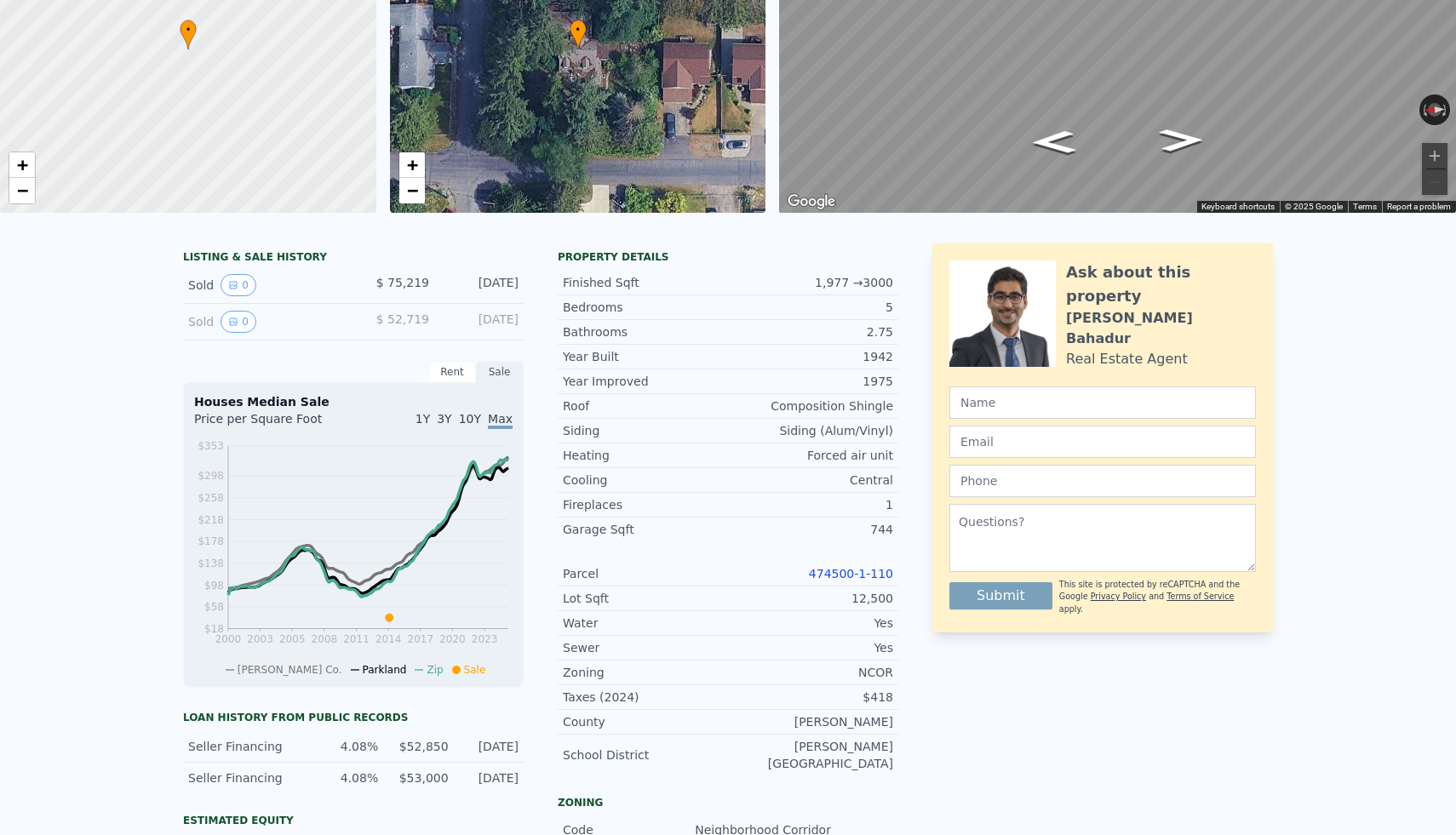
scroll to position [0, 0]
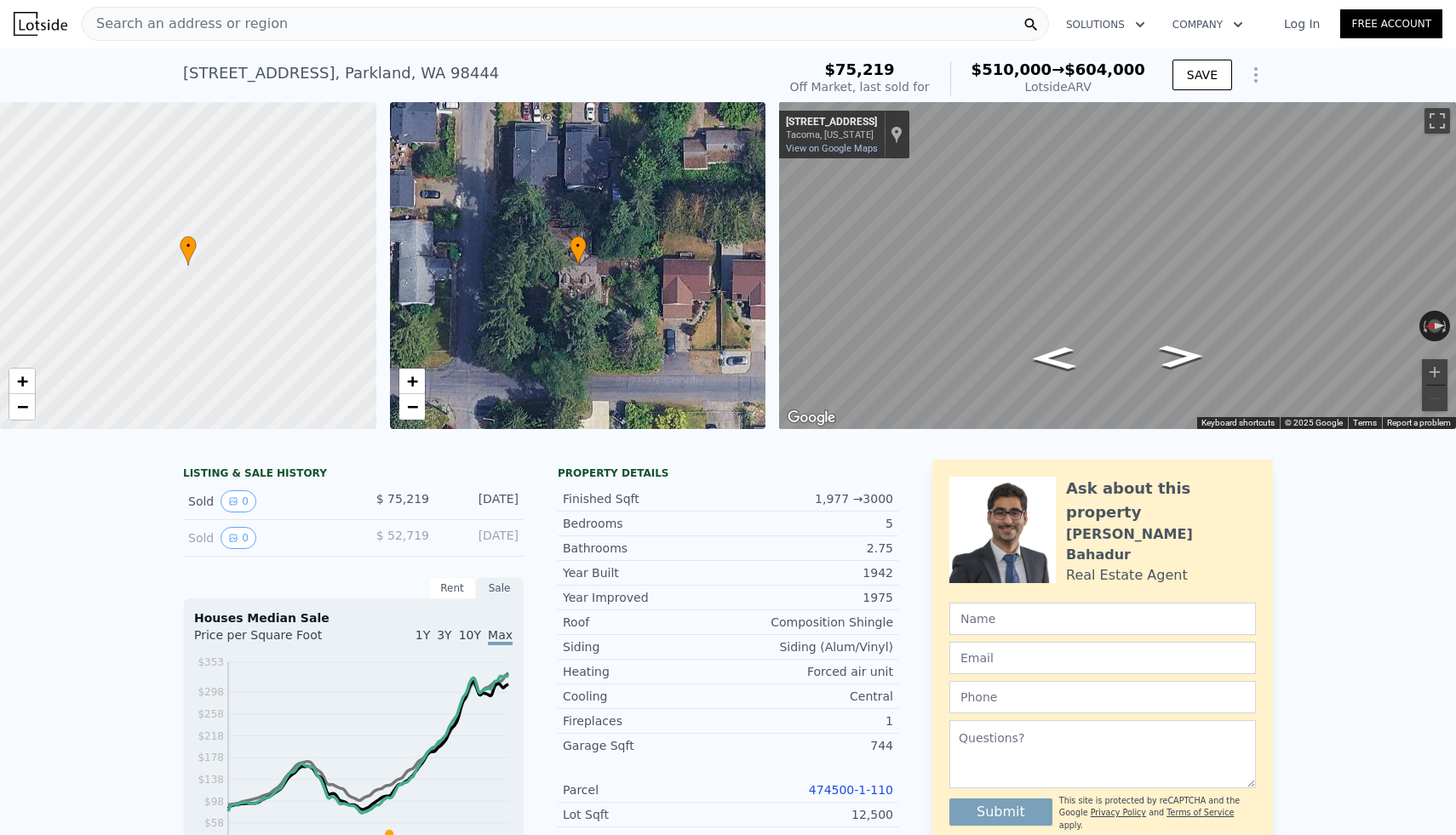
click at [496, 22] on div "Search an address or region" at bounding box center [565, 24] width 967 height 34
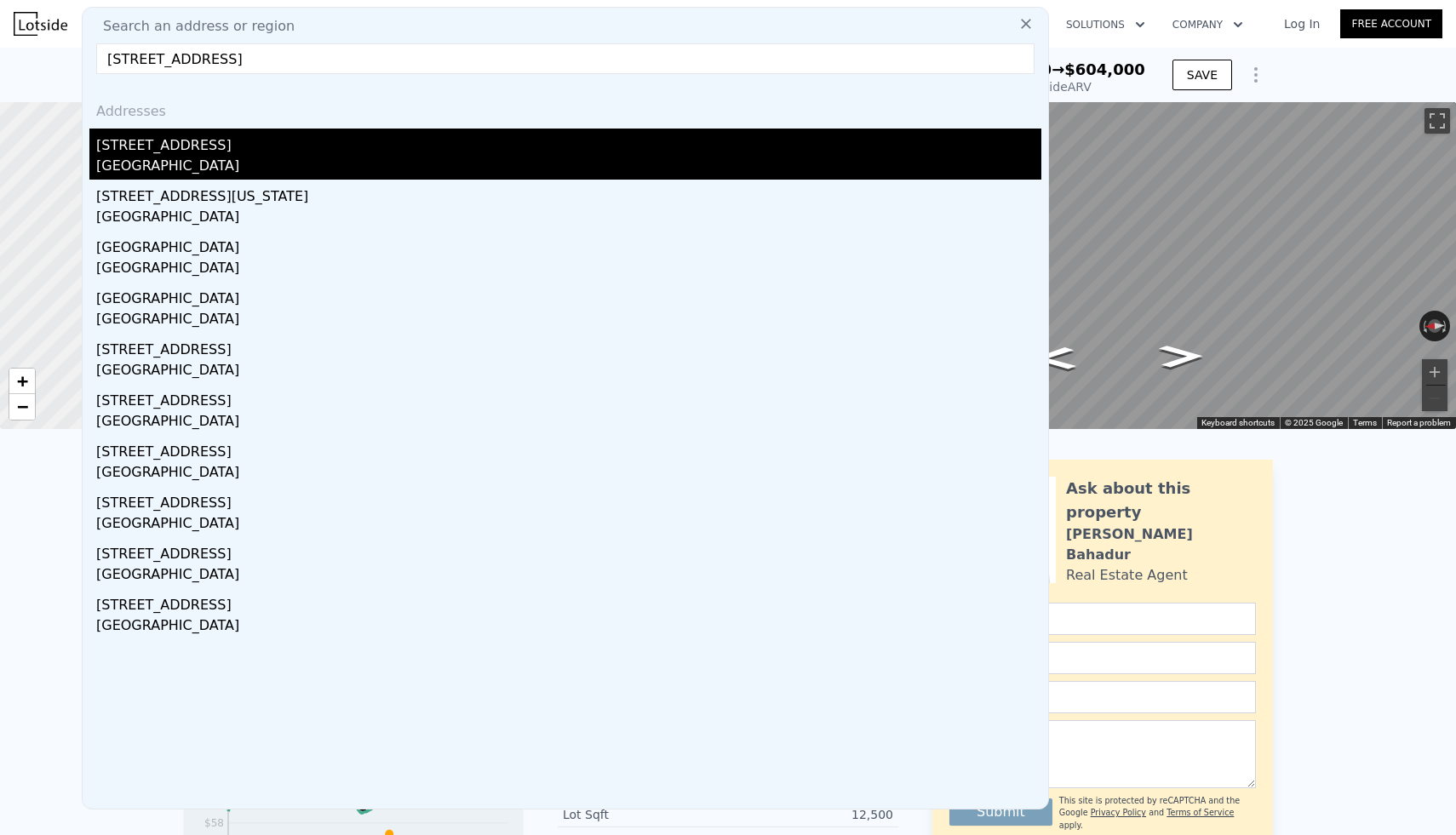
type input "[STREET_ADDRESS]"
click at [186, 141] on div "[STREET_ADDRESS]" at bounding box center [569, 142] width 945 height 27
type input "1"
type input "3"
type input "0.75"
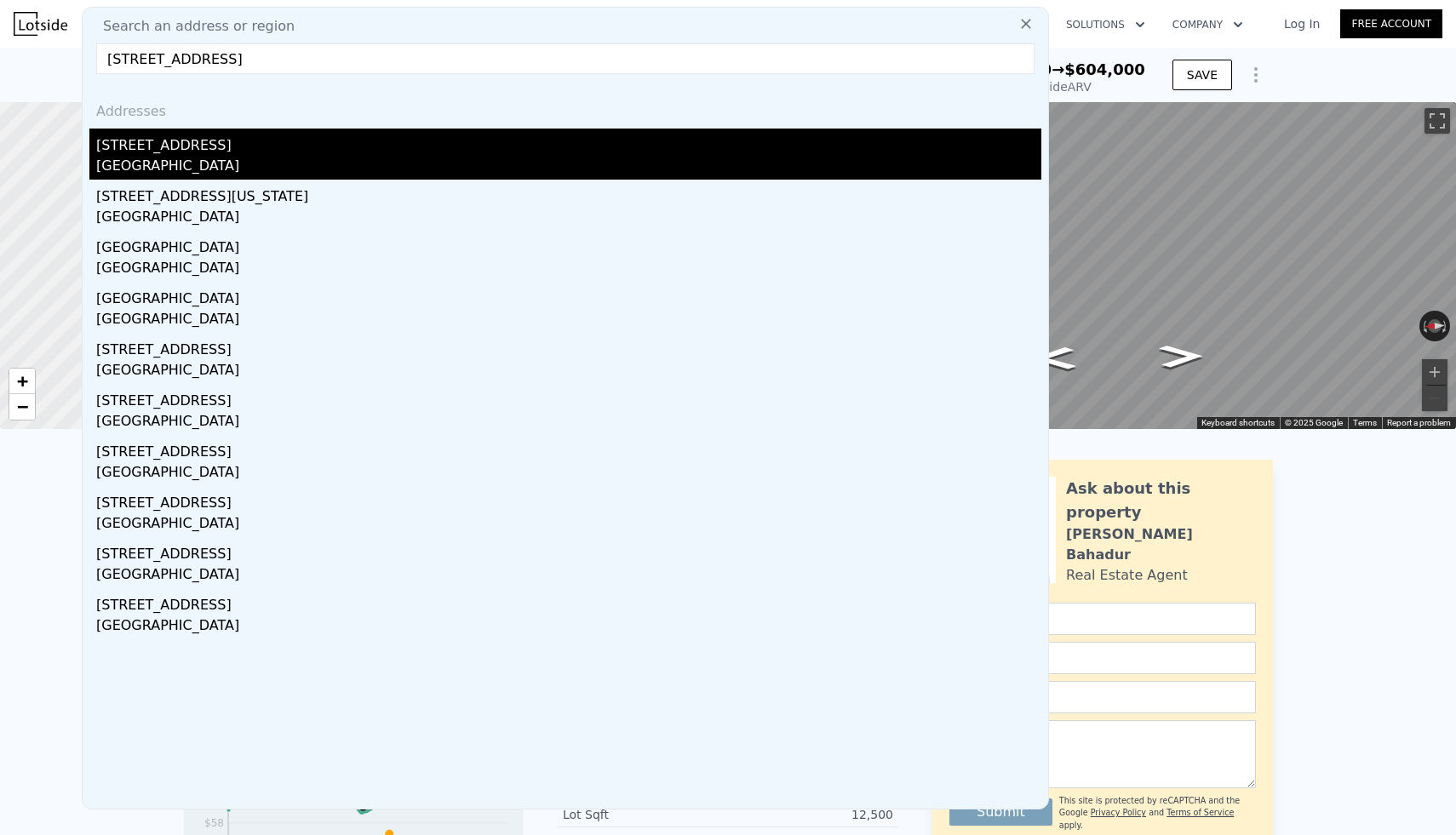
type input "2"
type input "725"
type input "1296"
type input "2614"
type input "7405"
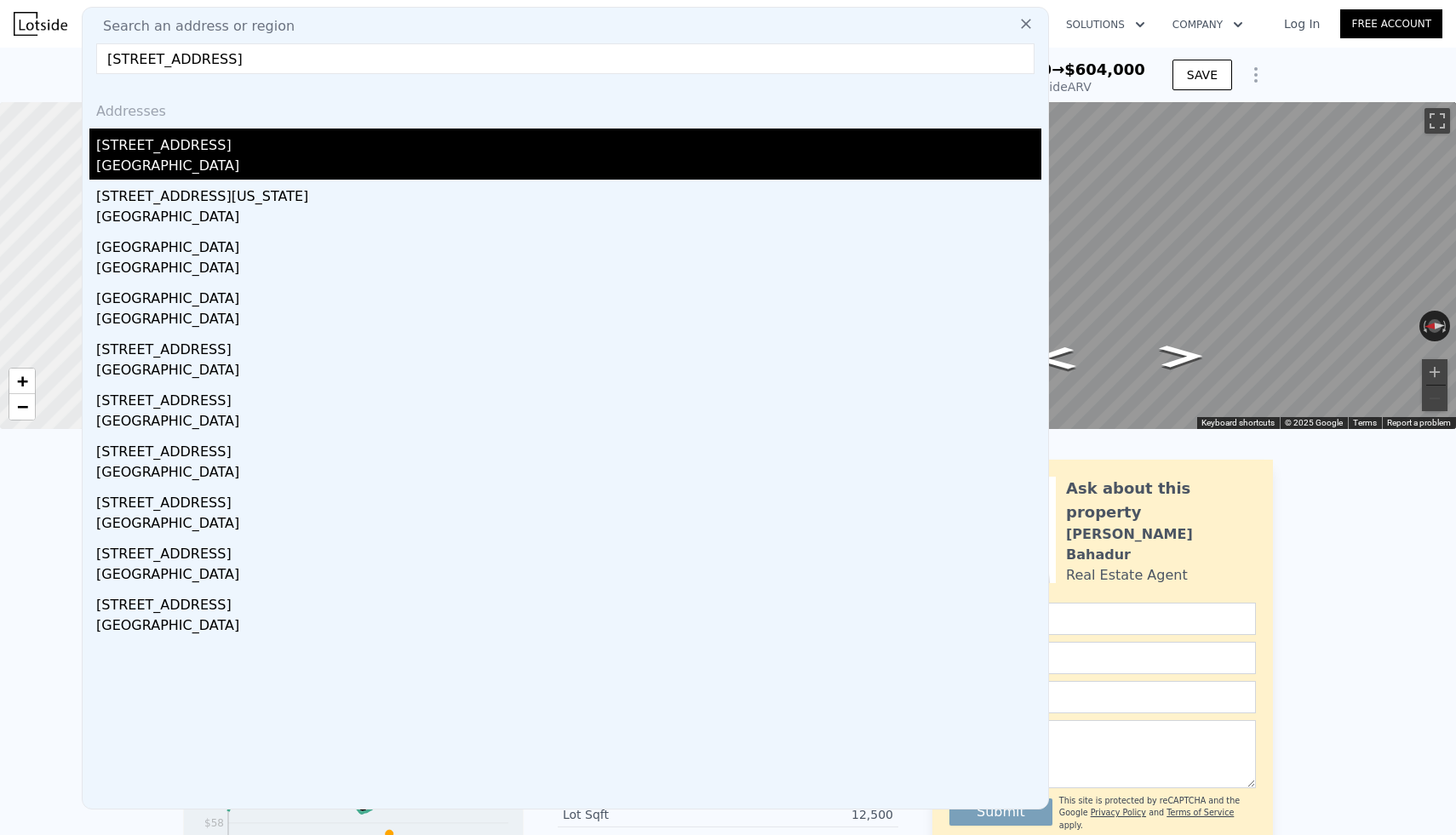
type input "$ 336,000"
type input "$ 0"
type input "$ 29,997"
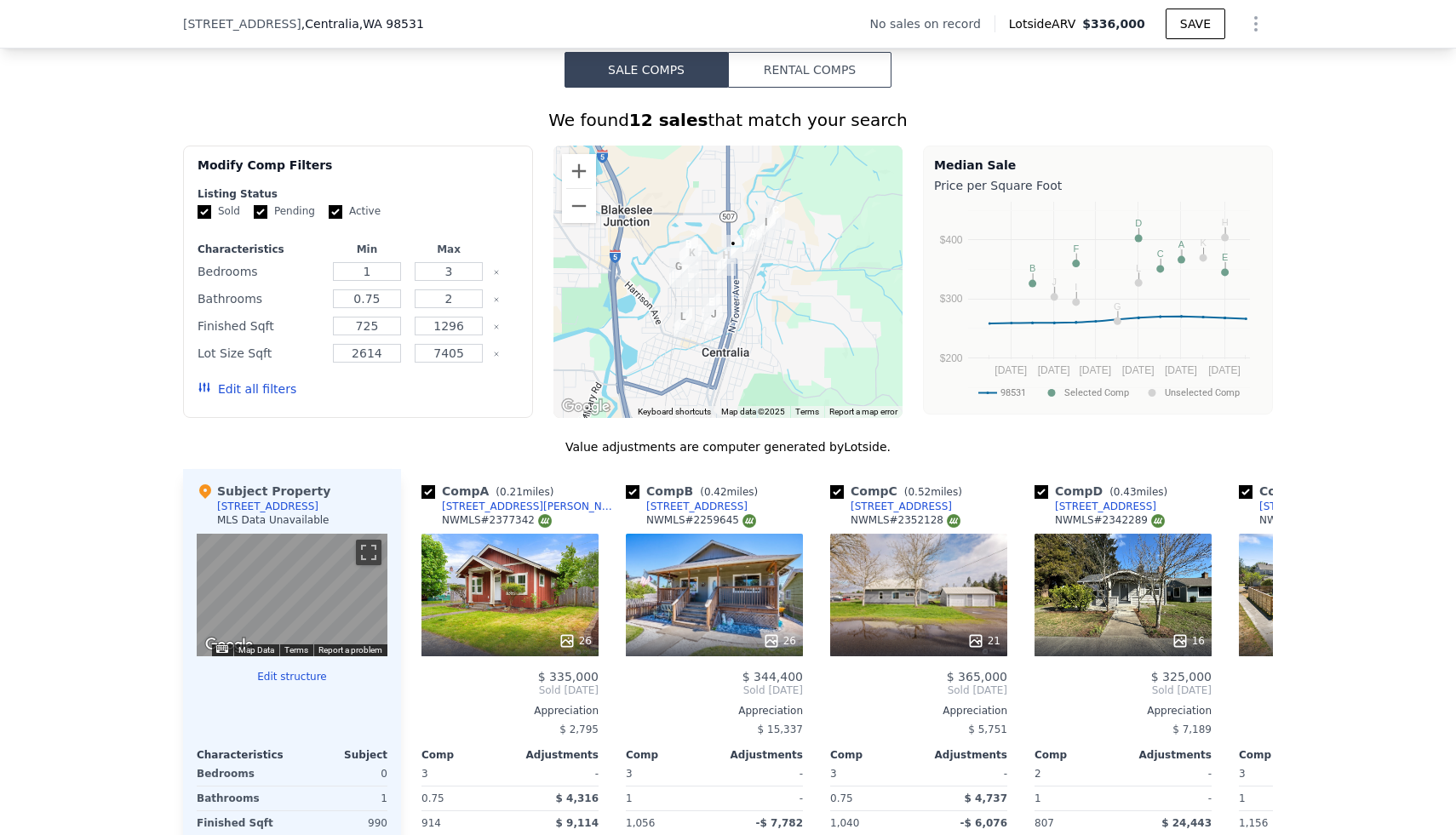
scroll to position [1216, 0]
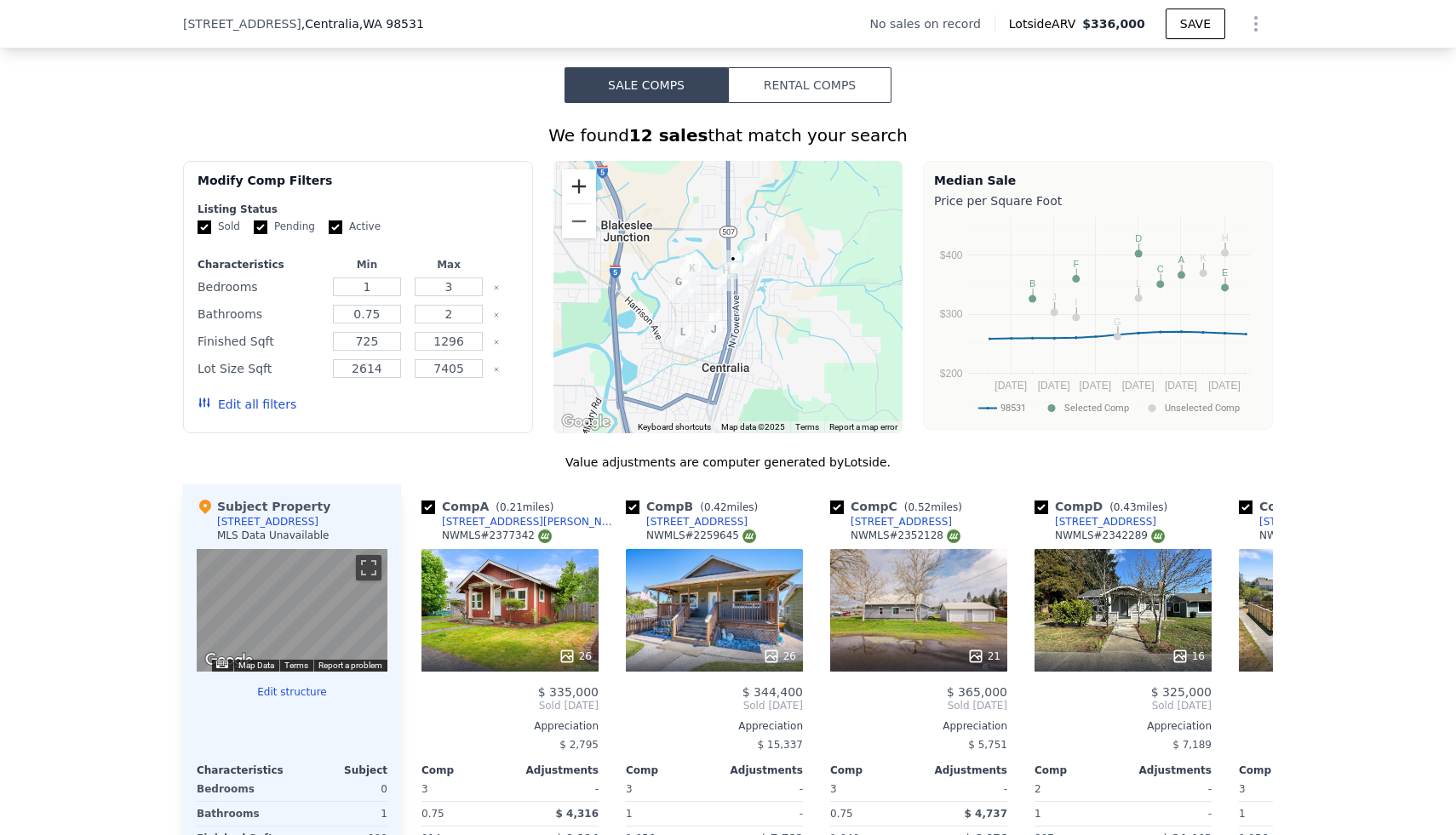
click at [585, 181] on button "Zoom in" at bounding box center [578, 186] width 34 height 34
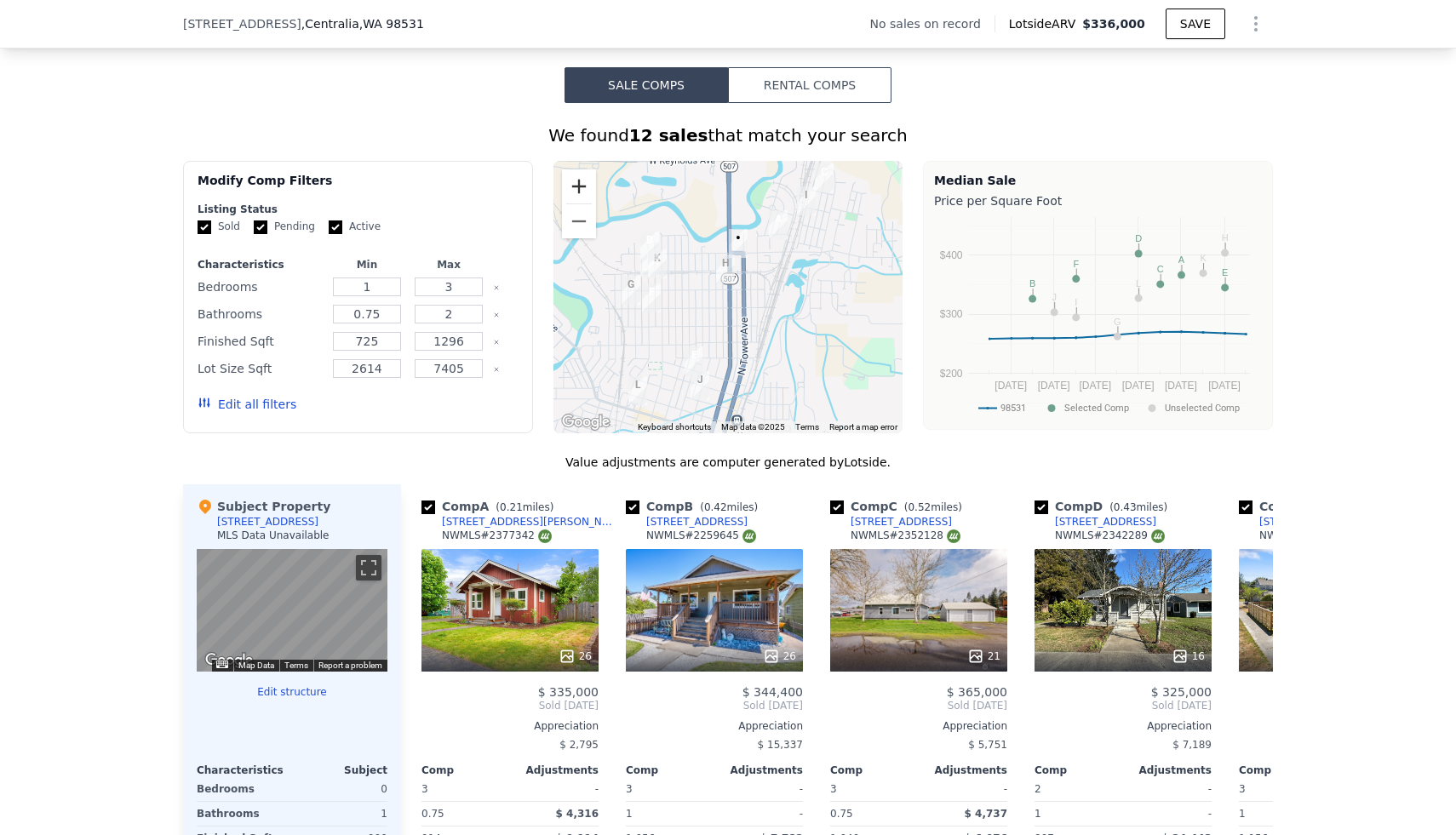
click at [585, 181] on button "Zoom in" at bounding box center [578, 186] width 34 height 34
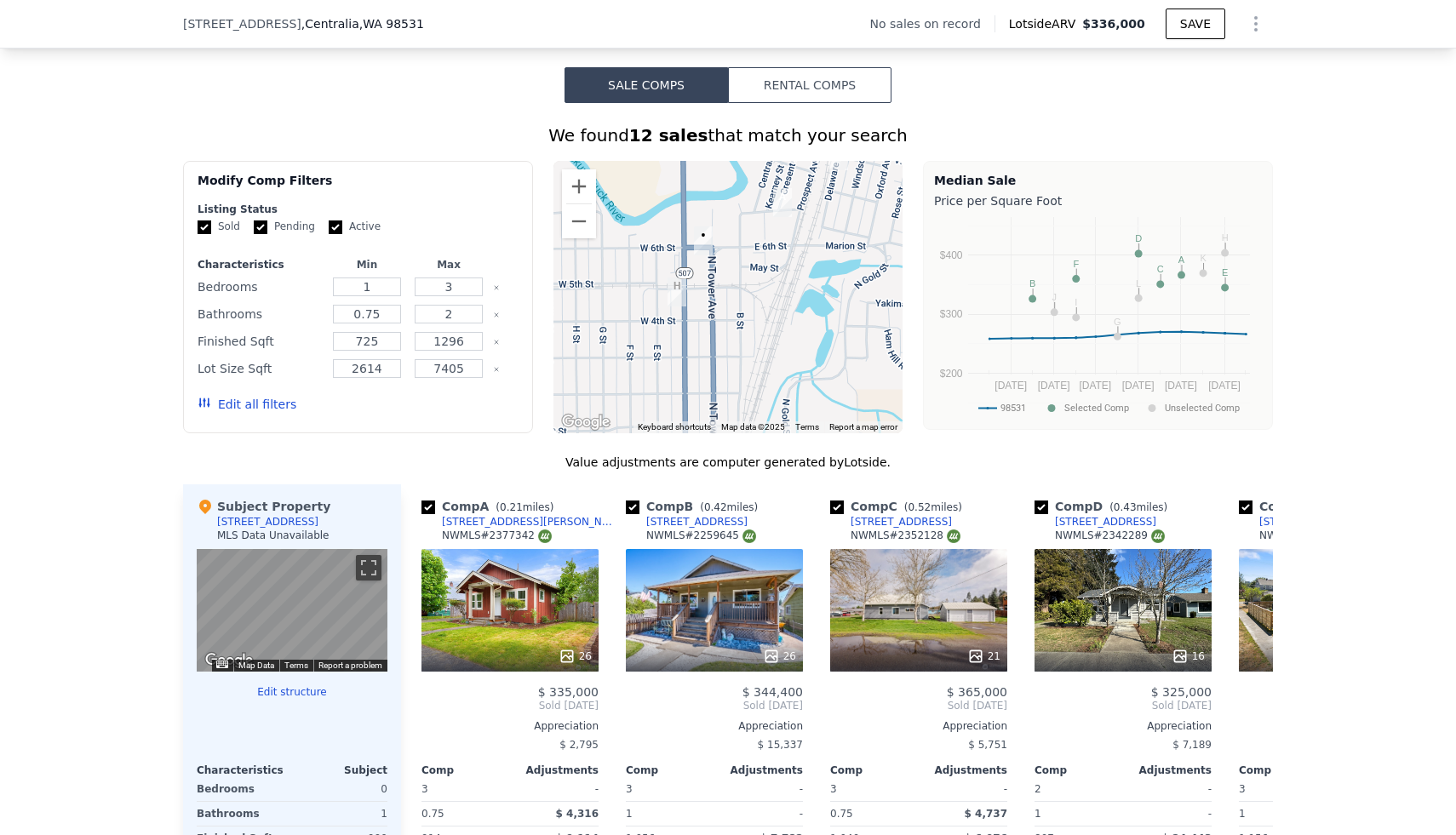
drag, startPoint x: 756, startPoint y: 248, endPoint x: 697, endPoint y: 306, distance: 82.7
click at [697, 307] on div at bounding box center [729, 297] width 350 height 272
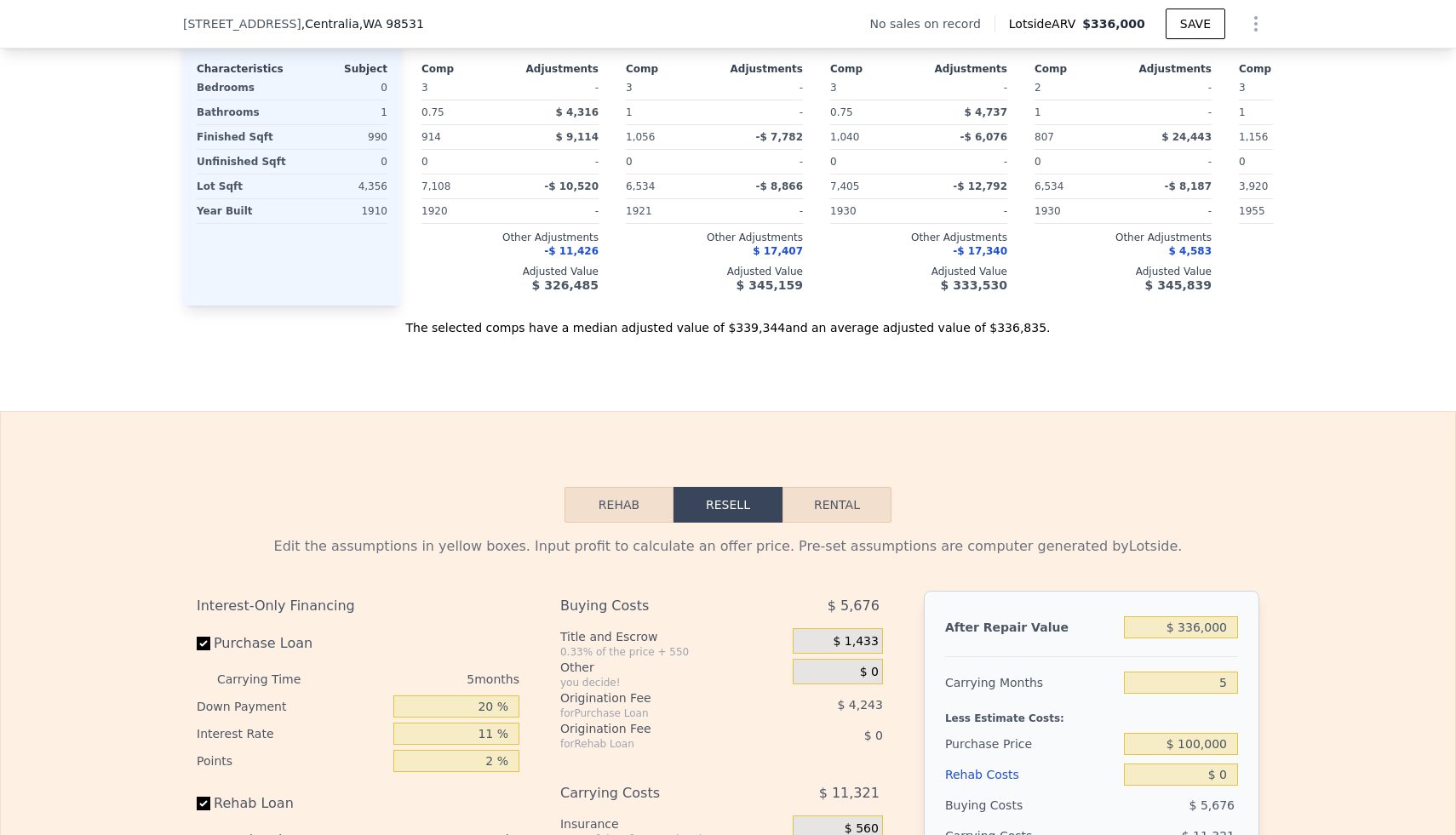
scroll to position [1930, 0]
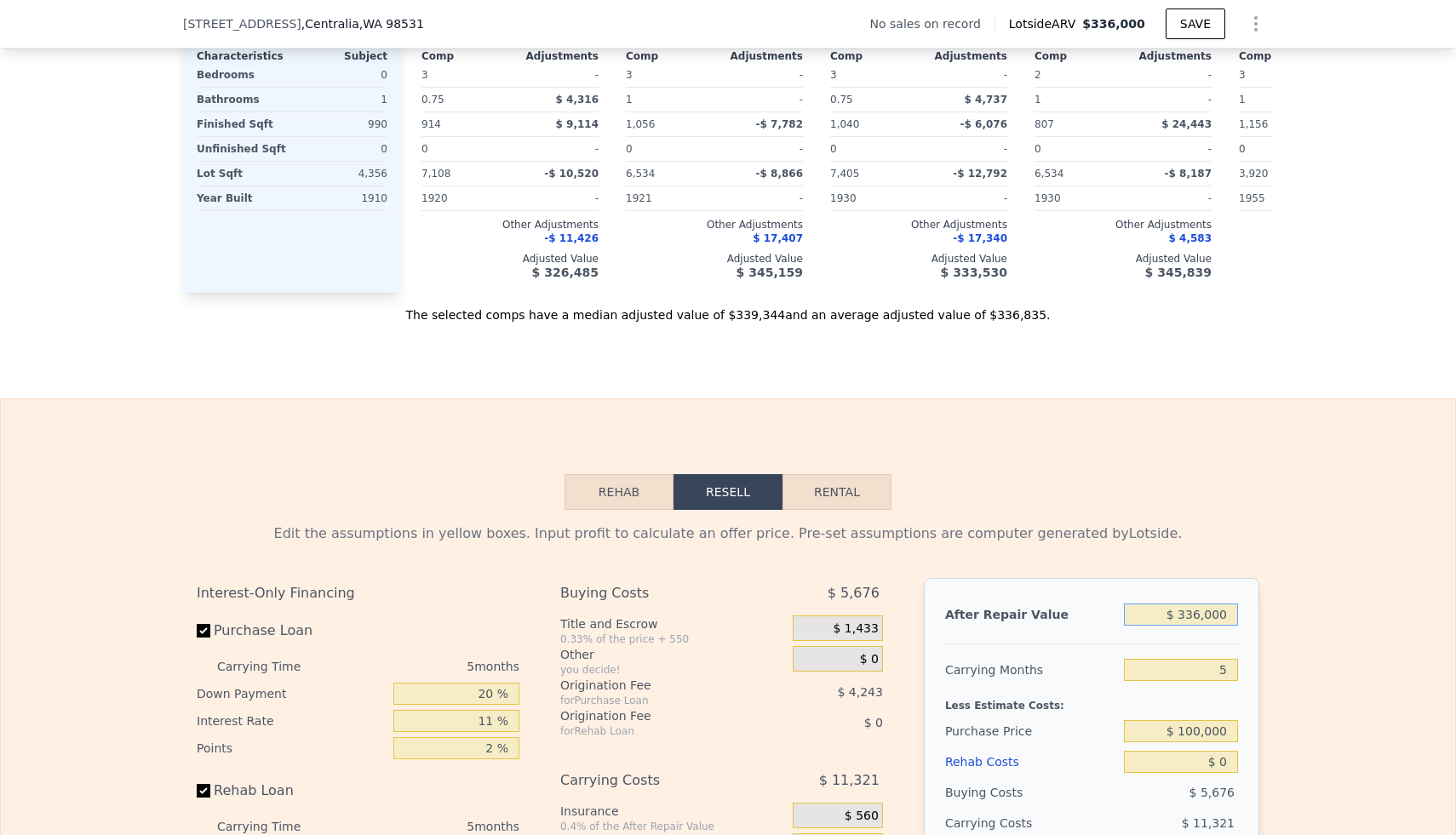
click at [716, 614] on input "$ 336,000" at bounding box center [1181, 614] width 114 height 22
type input "$ 3"
type input "-$ 282,145"
type input "$ 31"
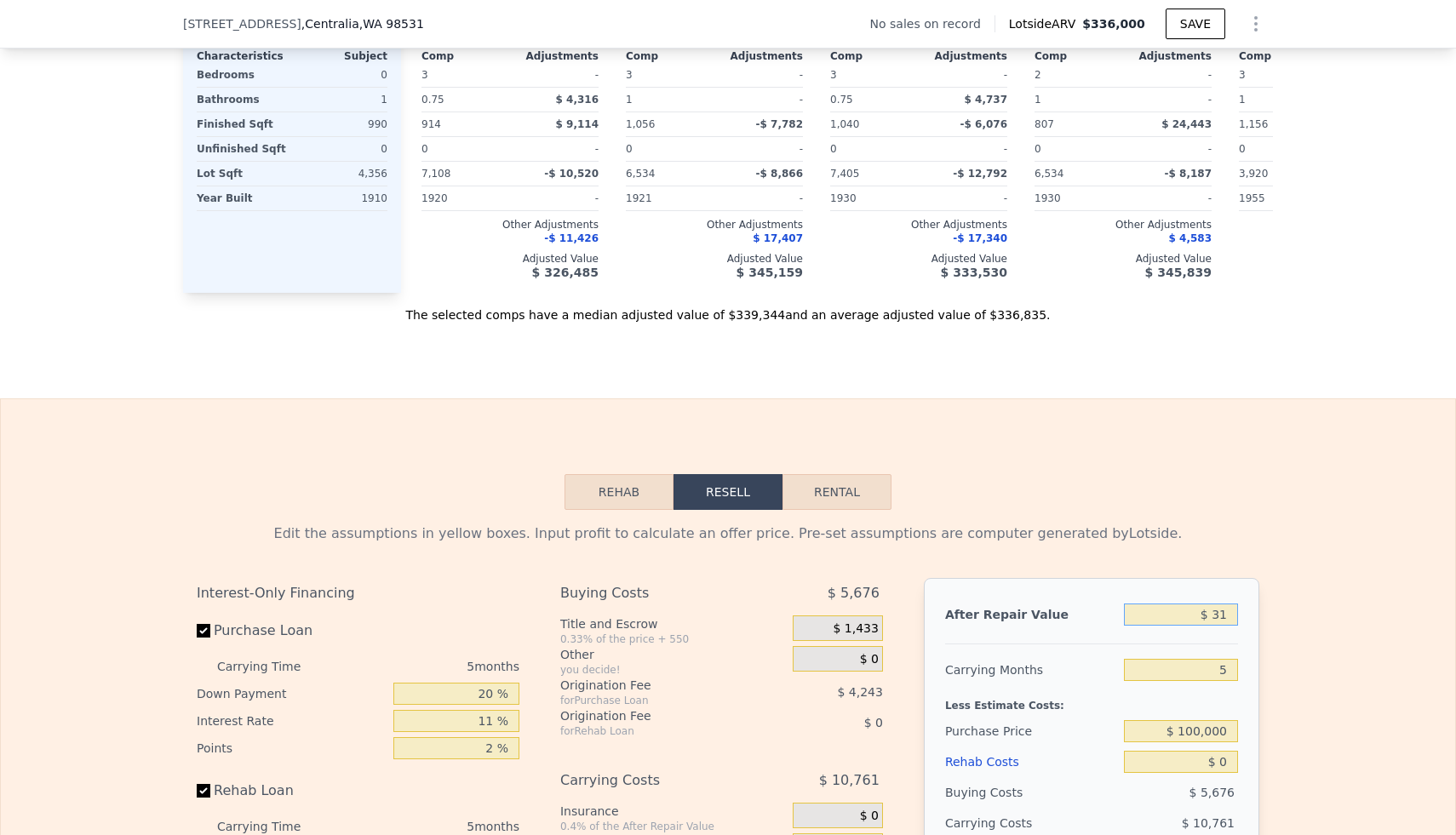
type input "-$ 282,119"
type input "$ 315"
type input "-$ 281,856"
type input "$ 3,150"
type input "-$ 279,221"
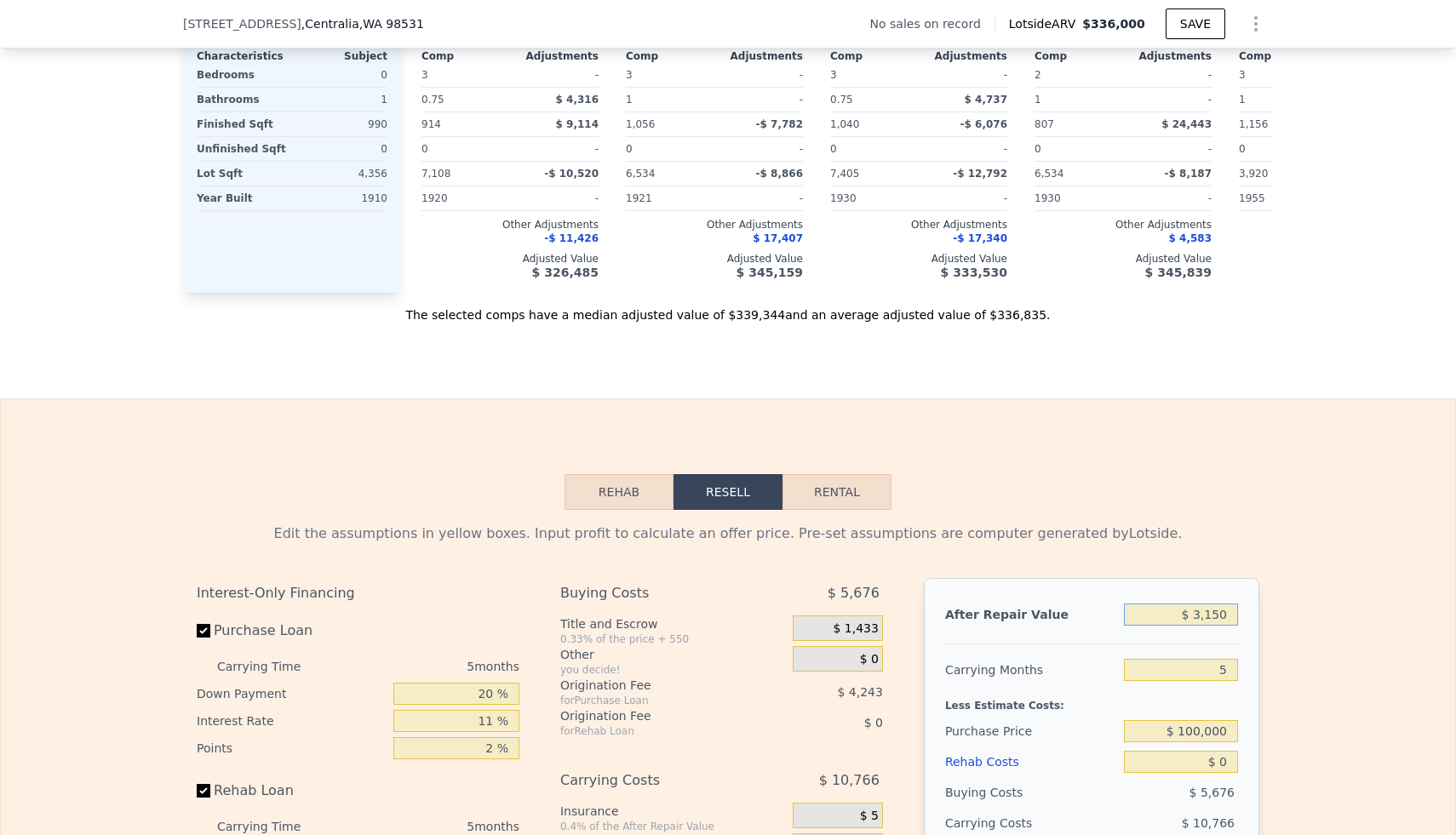
type input "$ 31,500"
type input "-$ 252,886"
type input "$ 315,000"
type input "$ 10,488"
type input "$ 315,000"
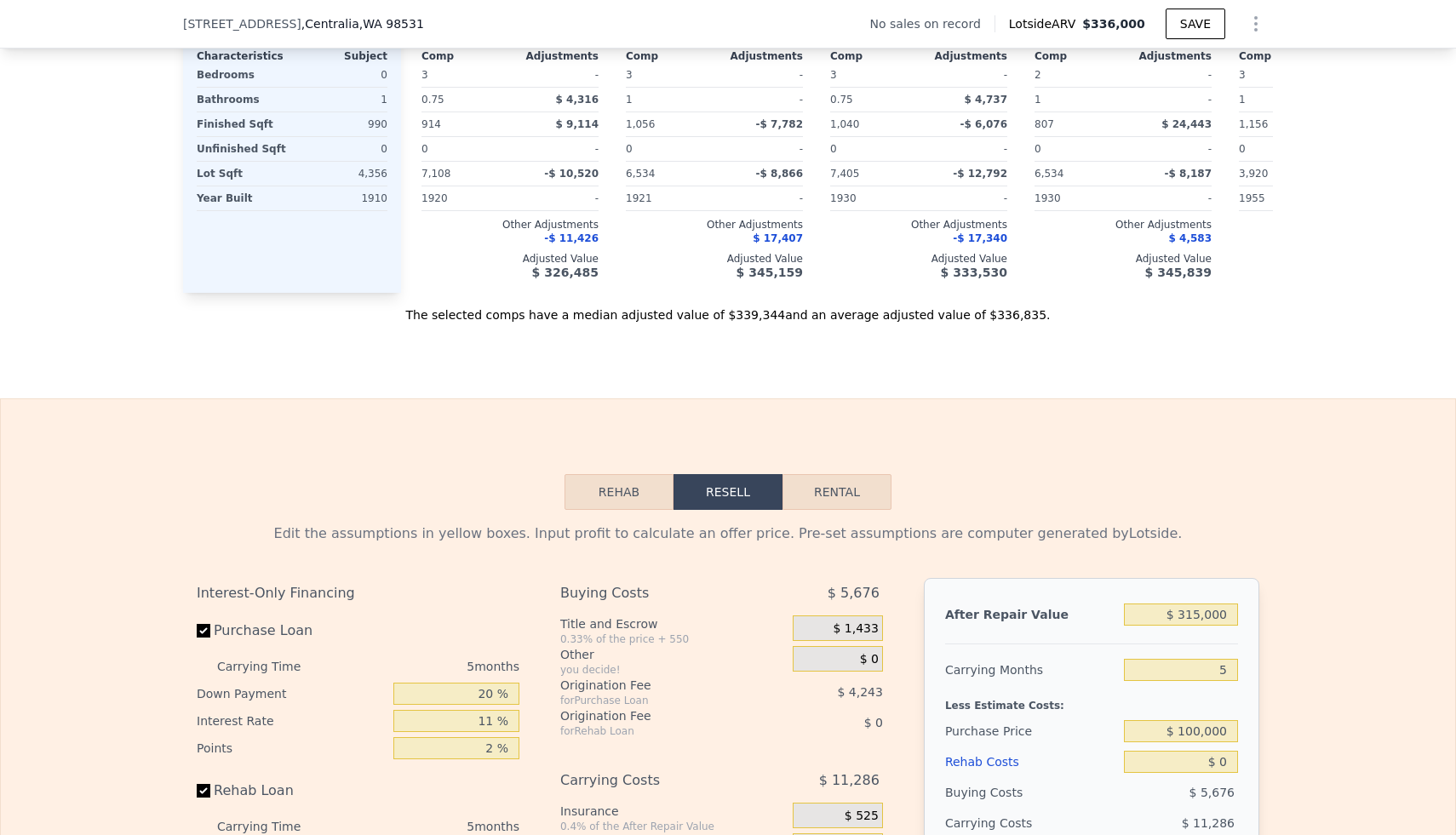
click at [716, 547] on div "Edit the assumptions in yellow boxes. Input profit to calculate an offer price.…" at bounding box center [728, 826] width 1454 height 634
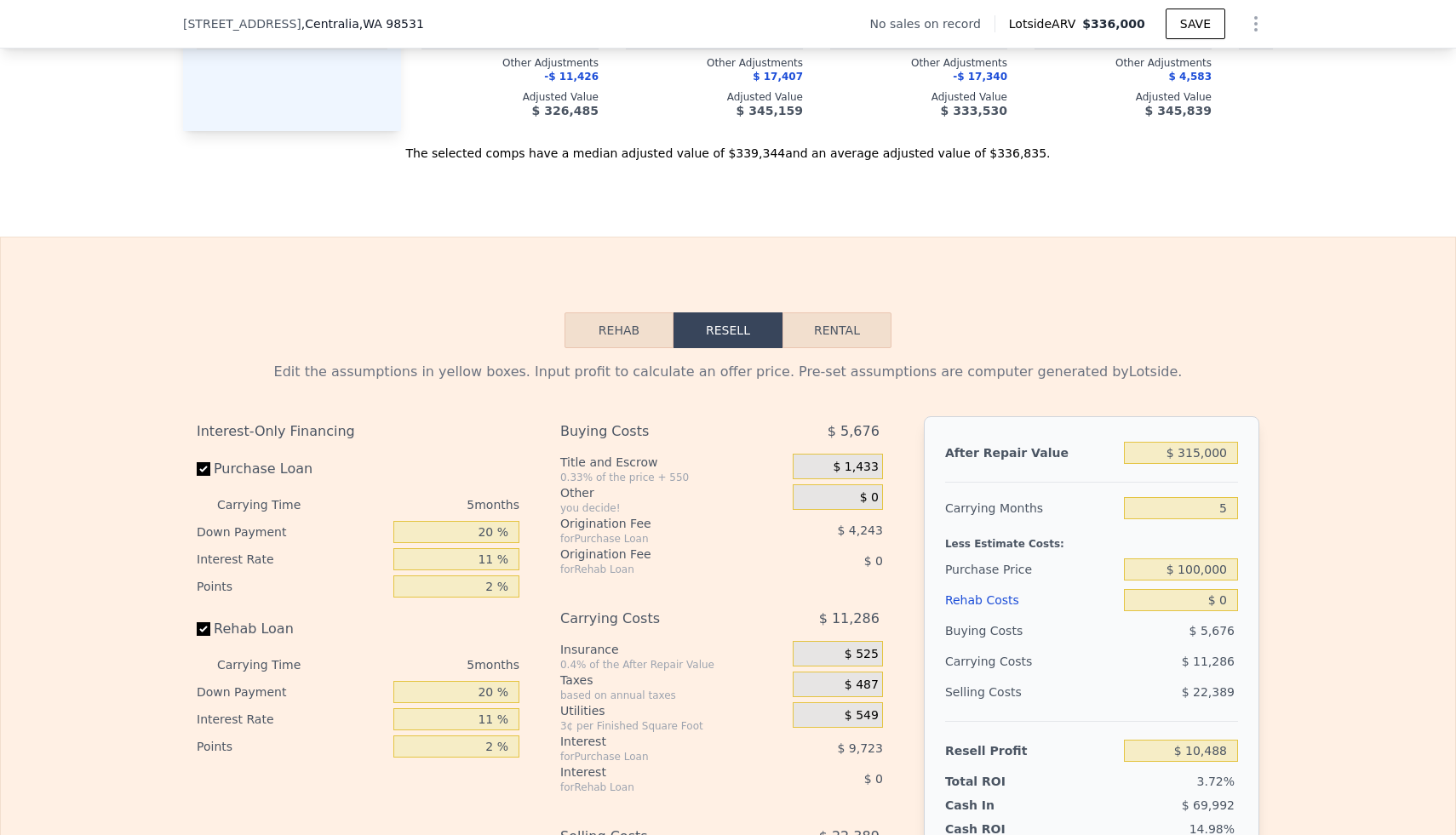
scroll to position [2114, 0]
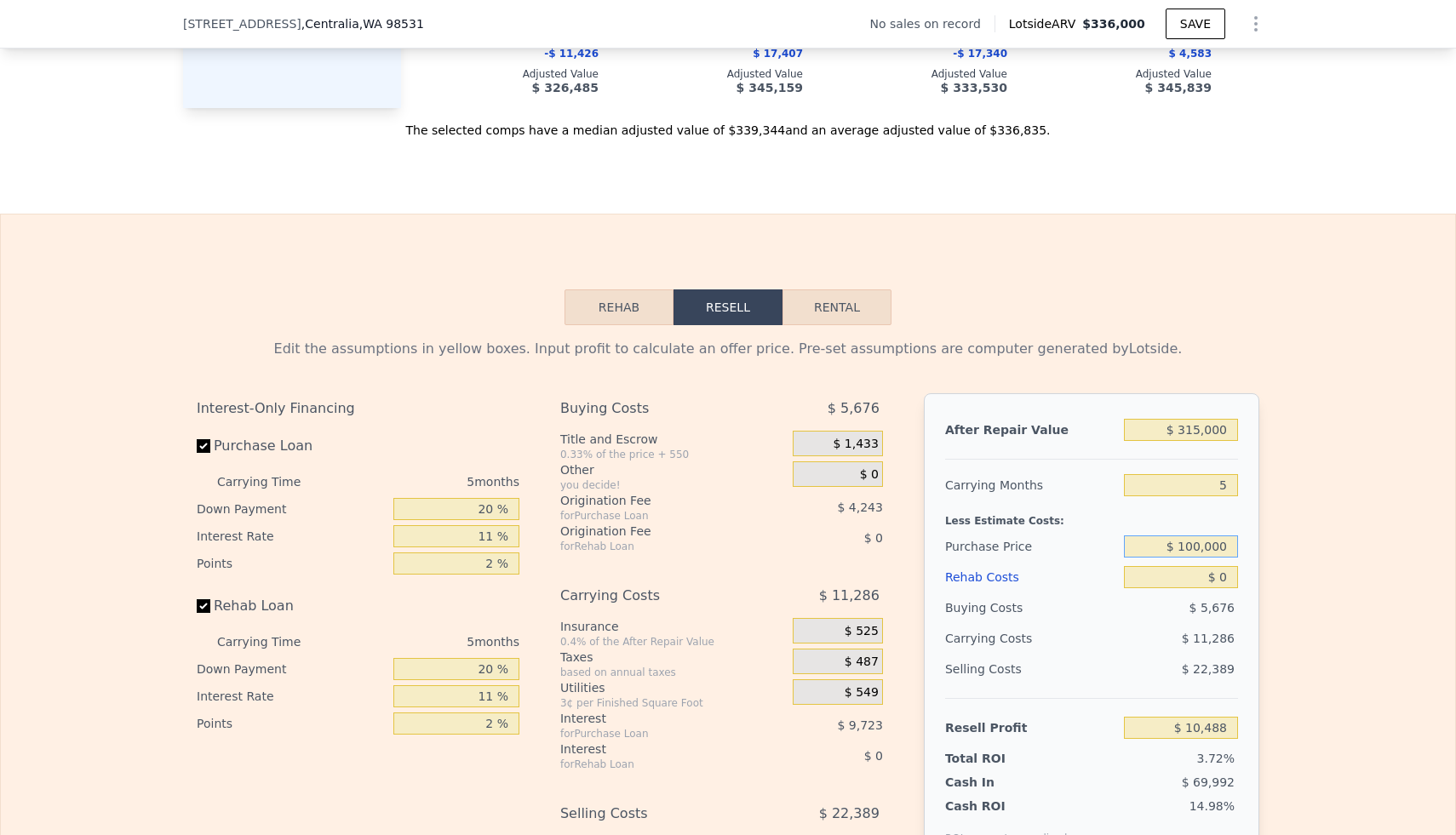
click at [716, 545] on input "$ 100,000" at bounding box center [1181, 546] width 114 height 22
type input "$ 200,000"
click at [716, 537] on div "Edit the assumptions in yellow boxes. Input profit to calculate an offer price.…" at bounding box center [728, 641] width 1454 height 634
type input "$ 79,299"
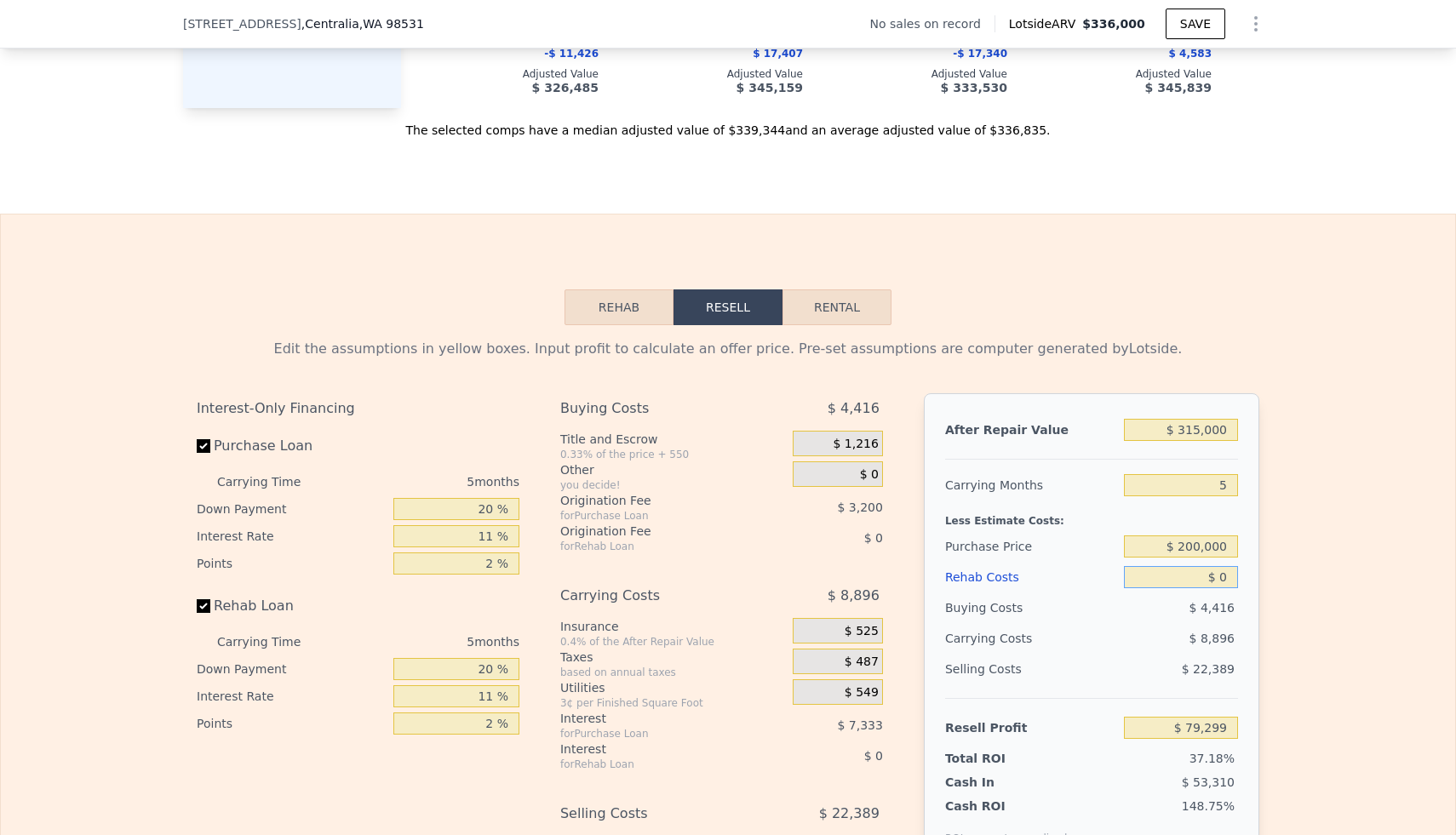
click at [716, 580] on input "$ 0" at bounding box center [1181, 576] width 114 height 22
type input "$ 70"
type input "$ 79,223"
type input "$ 750"
type input "$ 78,507"
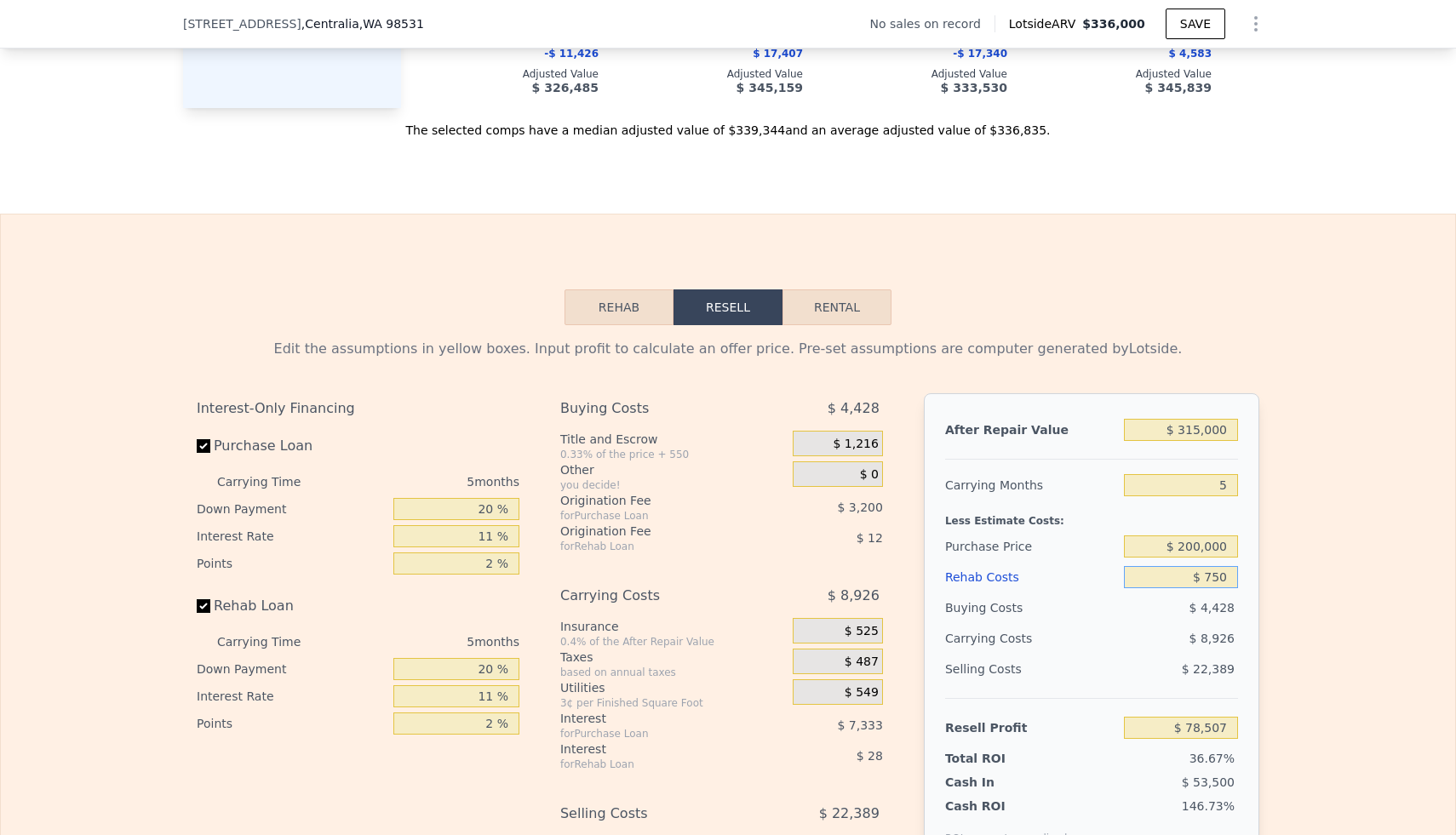
type input "$ 7,500"
type input "$ 71,404"
type input "$ 75,000"
type input "$ 349"
type input "$ 75,000"
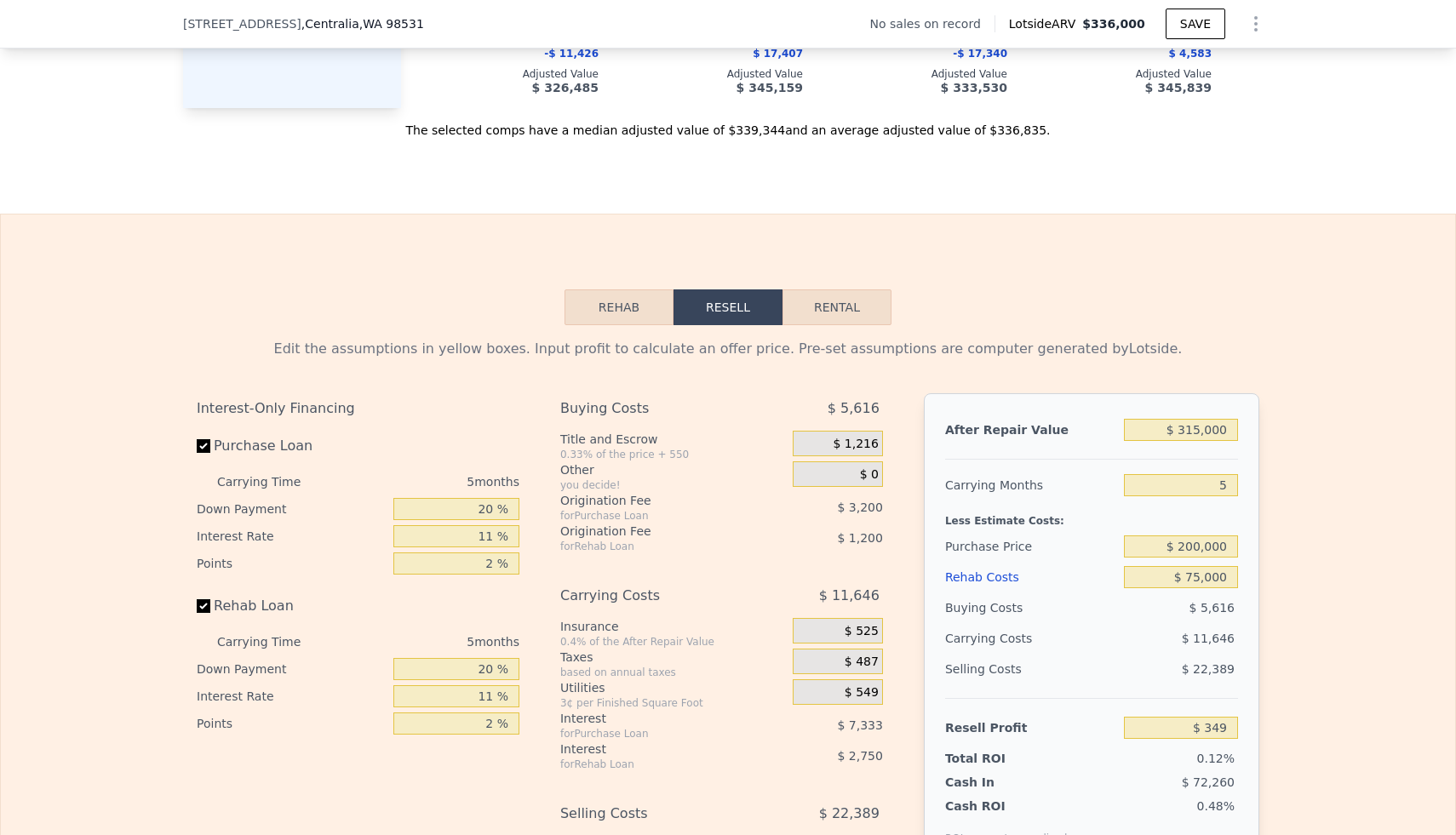
click at [716, 575] on div "Edit the assumptions in yellow boxes. Input profit to calculate an offer price.…" at bounding box center [728, 641] width 1454 height 634
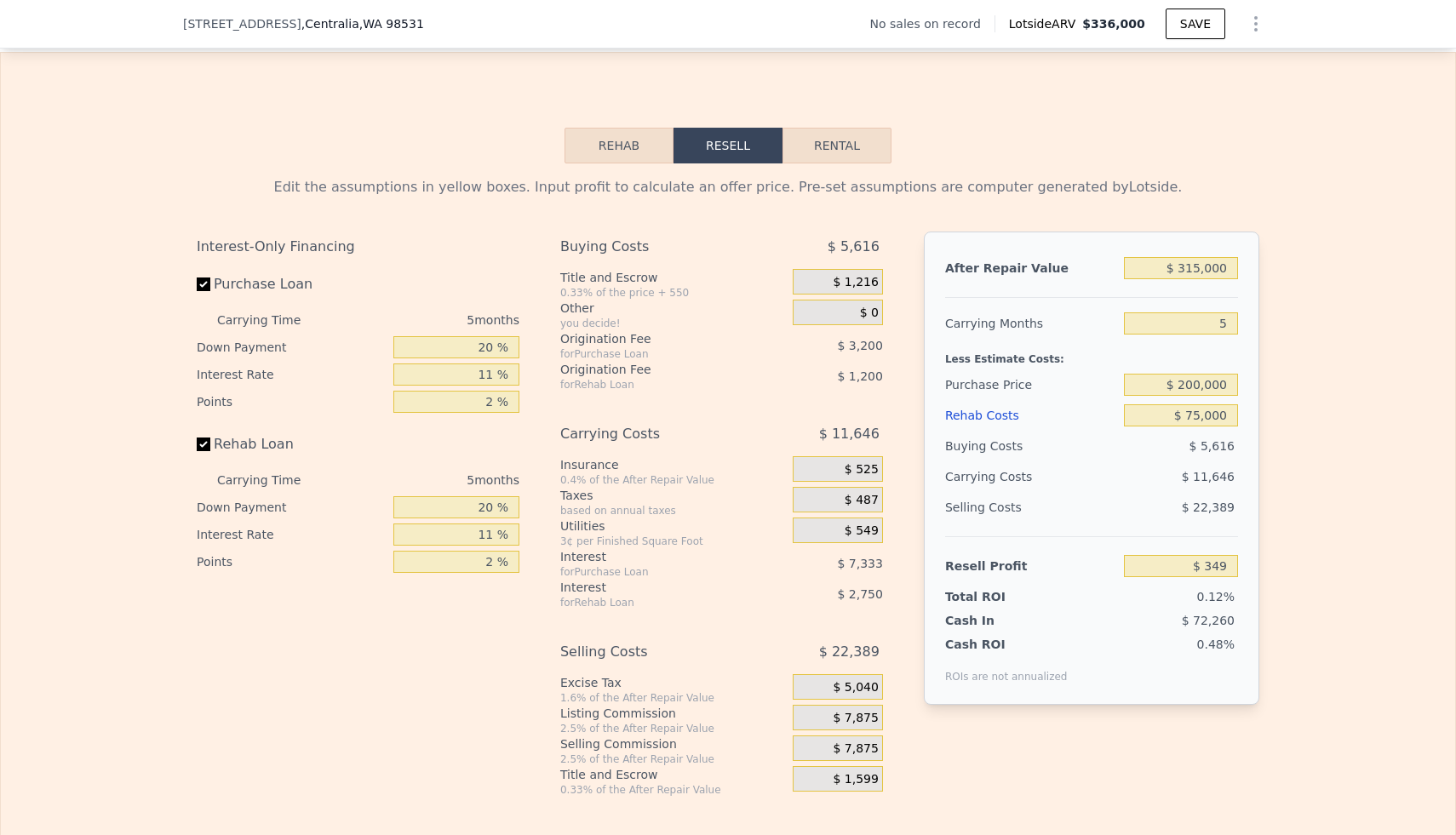
scroll to position [2289, 0]
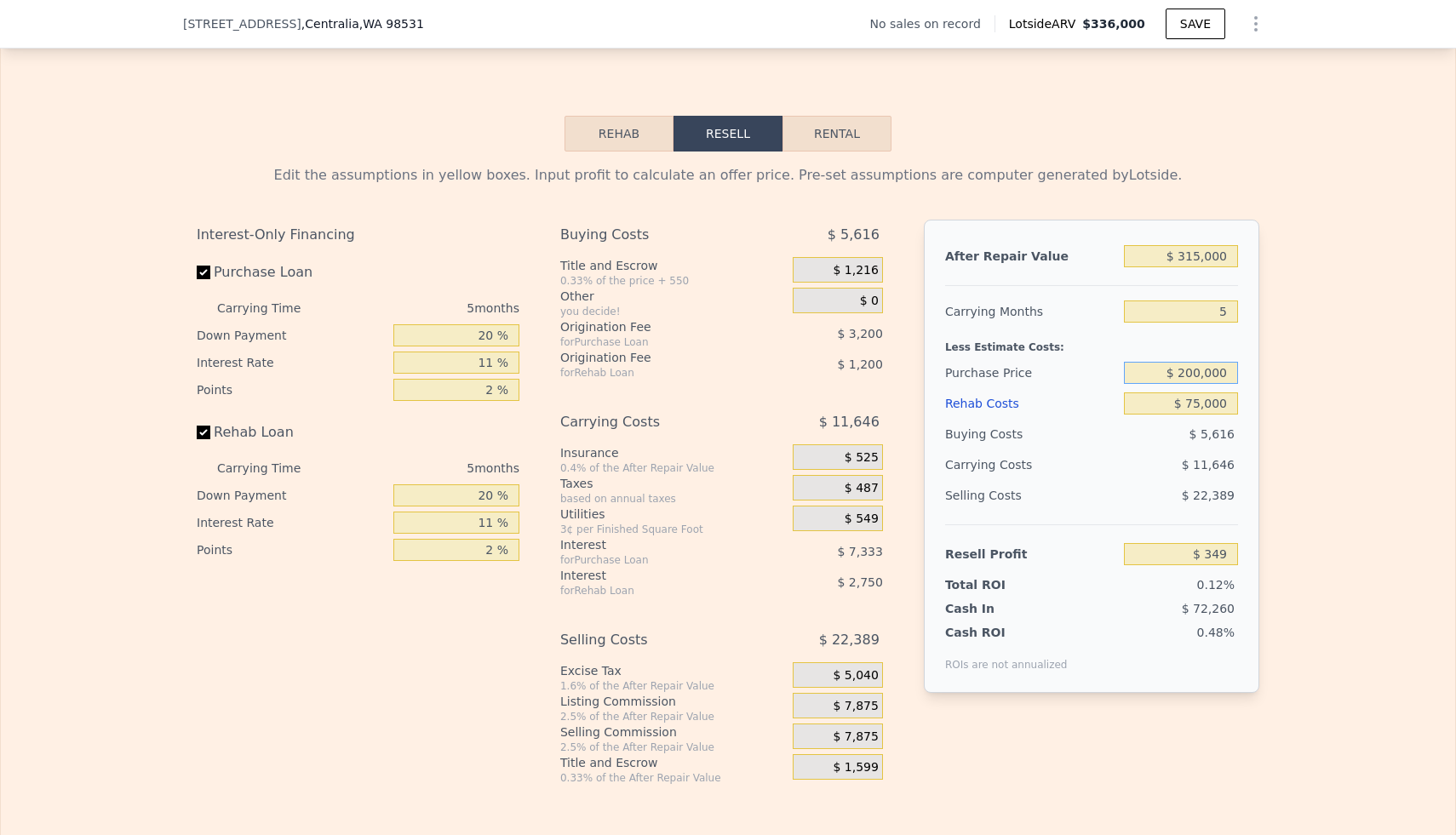
click at [716, 376] on input "$ 200,000" at bounding box center [1181, 372] width 114 height 22
type input "$ 175,000"
click at [716, 378] on div "Edit the assumptions in yellow boxes. Input profit to calculate an offer price.…" at bounding box center [728, 468] width 1454 height 634
type input "$ 26,752"
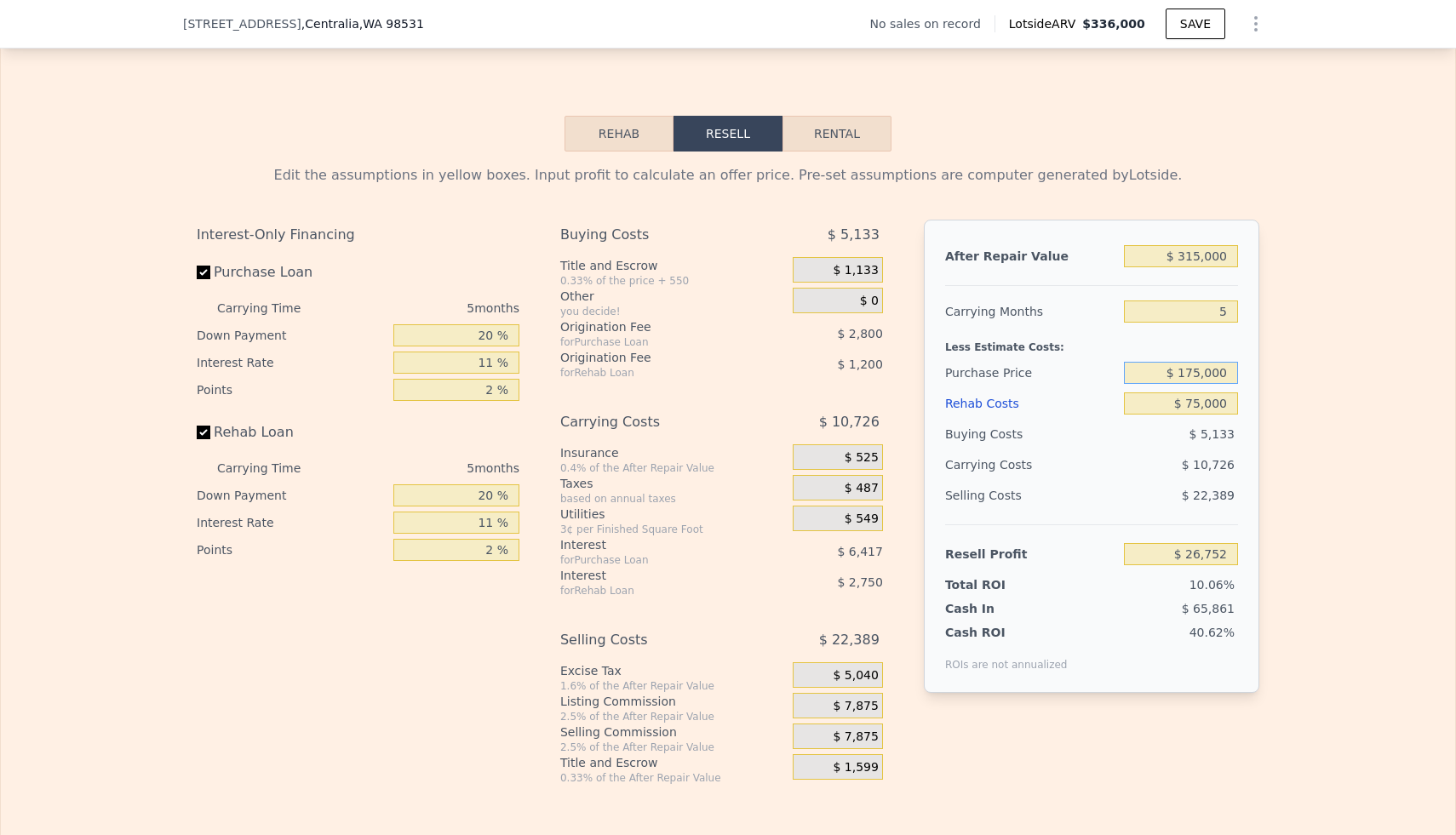
click at [716, 369] on input "$ 175,000" at bounding box center [1181, 372] width 114 height 22
type input "$ 130,000"
click at [716, 304] on div "Edit the assumptions in yellow boxes. Input profit to calculate an offer price.…" at bounding box center [728, 468] width 1454 height 634
type input "$ 74,272"
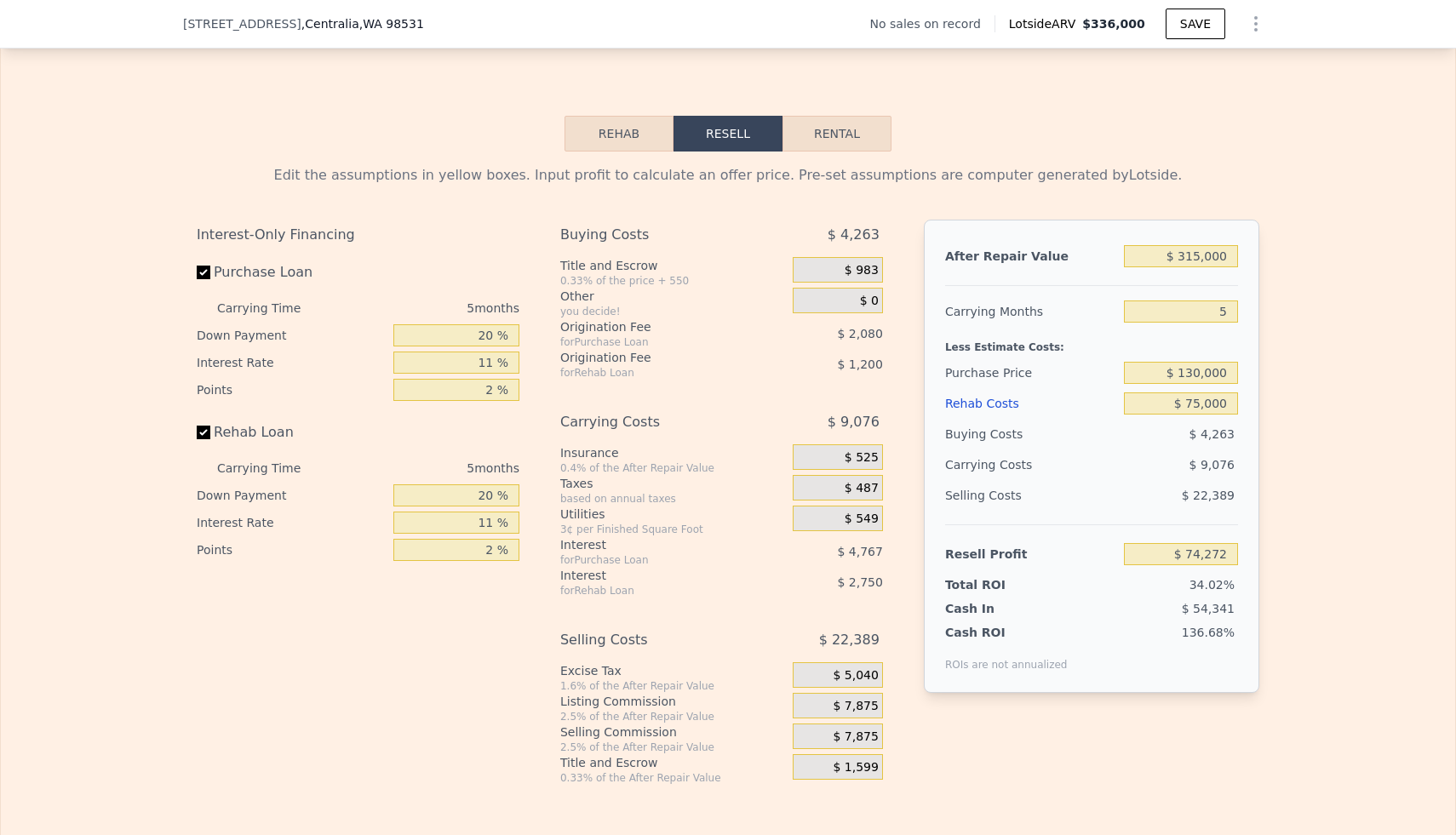
type input "$ 346,000"
type input "$ 0"
type input "$ 30,000"
